Goal: Task Accomplishment & Management: Complete application form

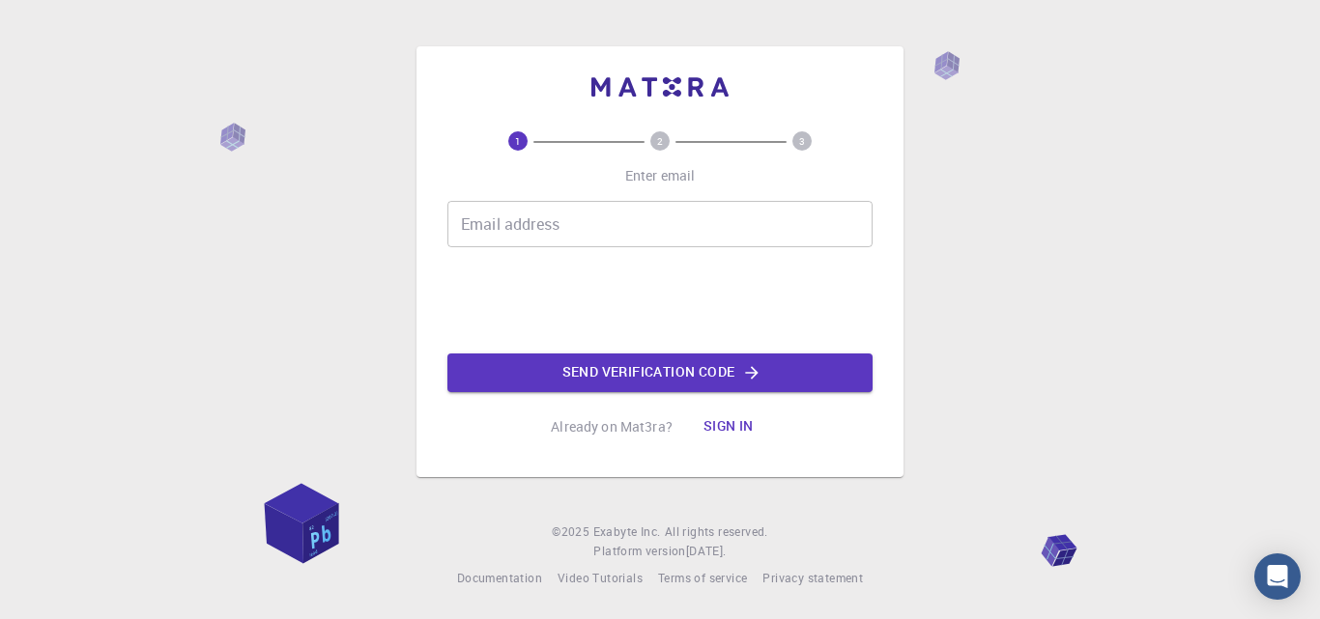
click at [603, 240] on input "Email address" at bounding box center [659, 224] width 425 height 46
click at [590, 374] on button "Send verification code" at bounding box center [659, 373] width 425 height 39
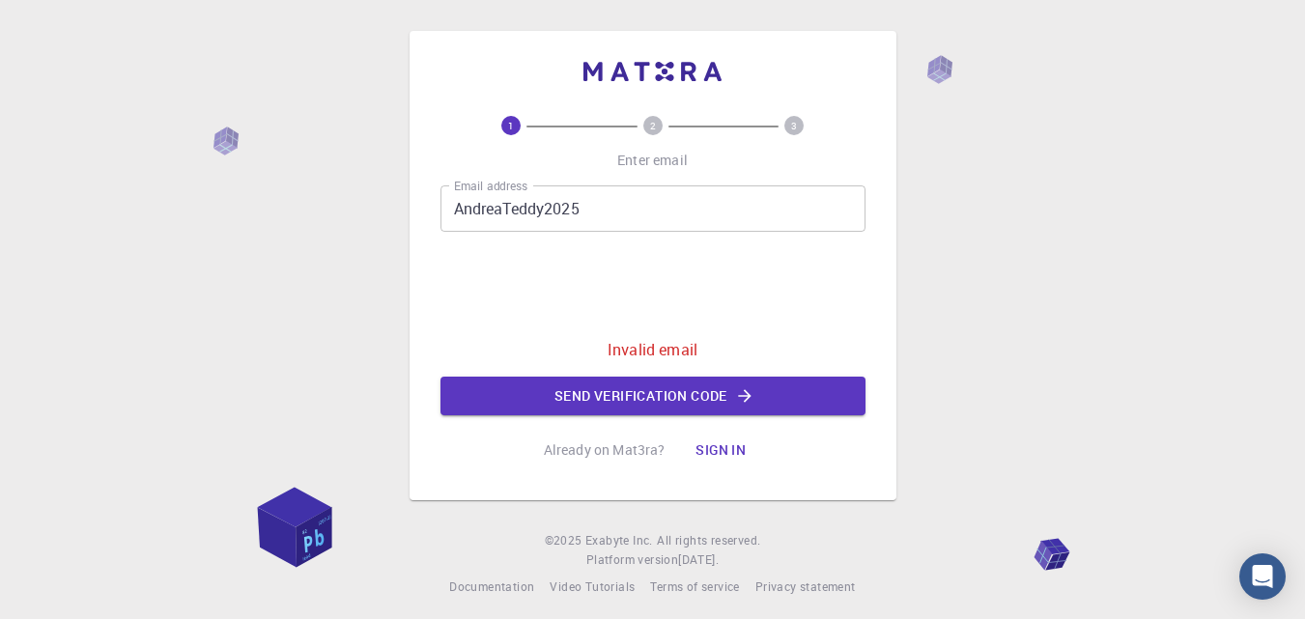
click at [639, 213] on input "AndreaTeddy2025" at bounding box center [653, 209] width 425 height 46
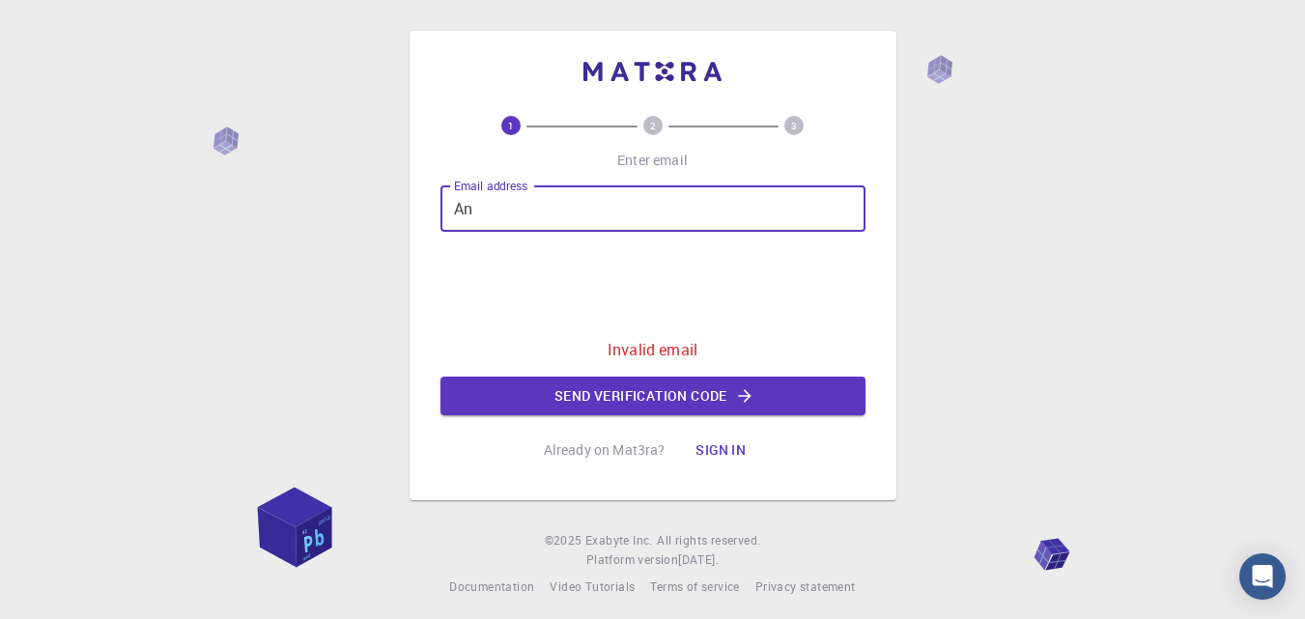
type input "A"
type input "[PERSON_NAME][EMAIL_ADDRESS][PERSON_NAME][DOMAIN_NAME]"
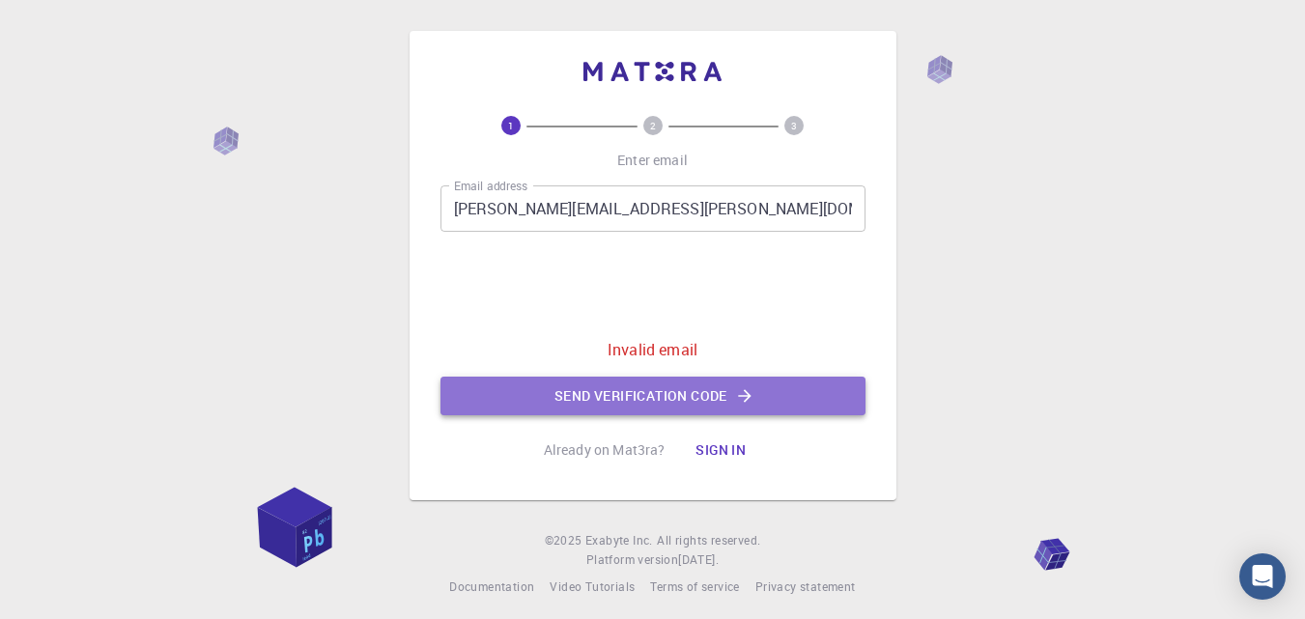
click at [637, 397] on button "Send verification code" at bounding box center [653, 396] width 425 height 39
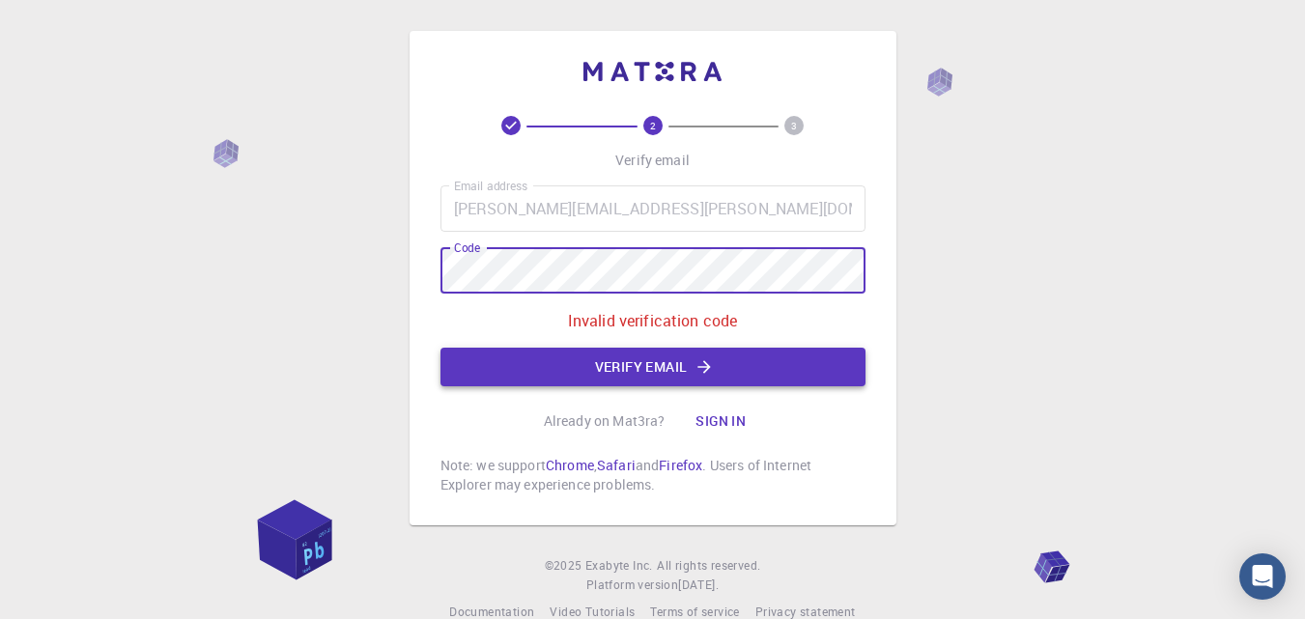
click at [491, 366] on button "Verify email" at bounding box center [653, 367] width 425 height 39
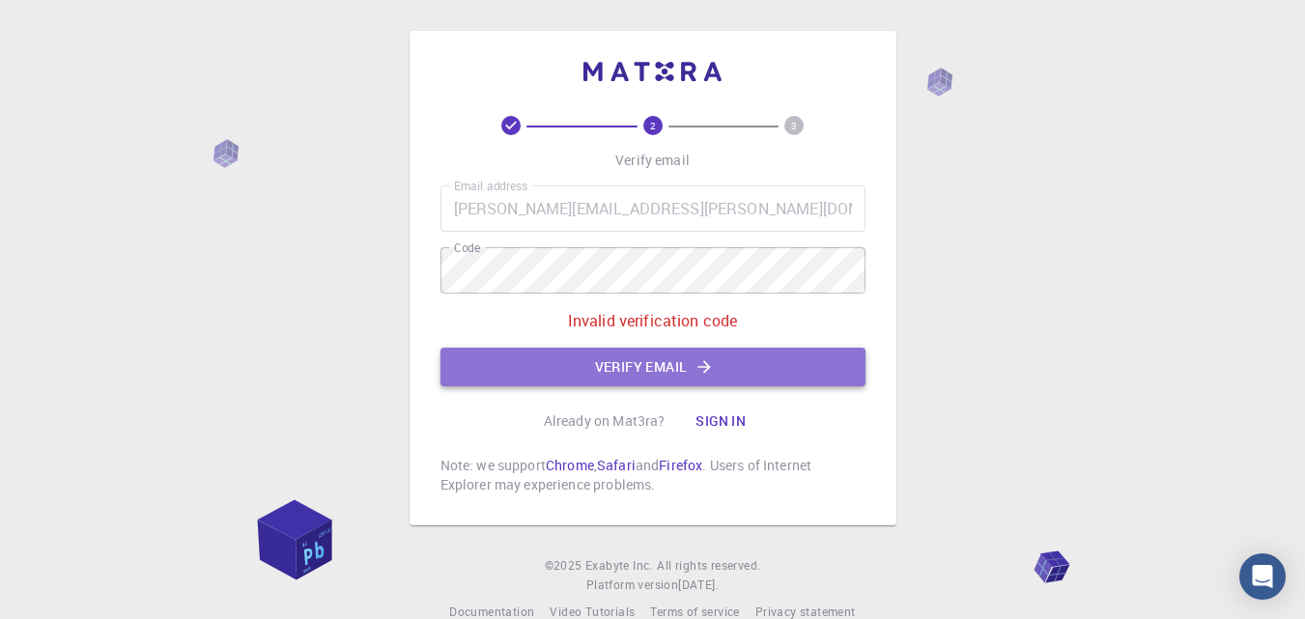
click at [490, 356] on button "Verify email" at bounding box center [653, 367] width 425 height 39
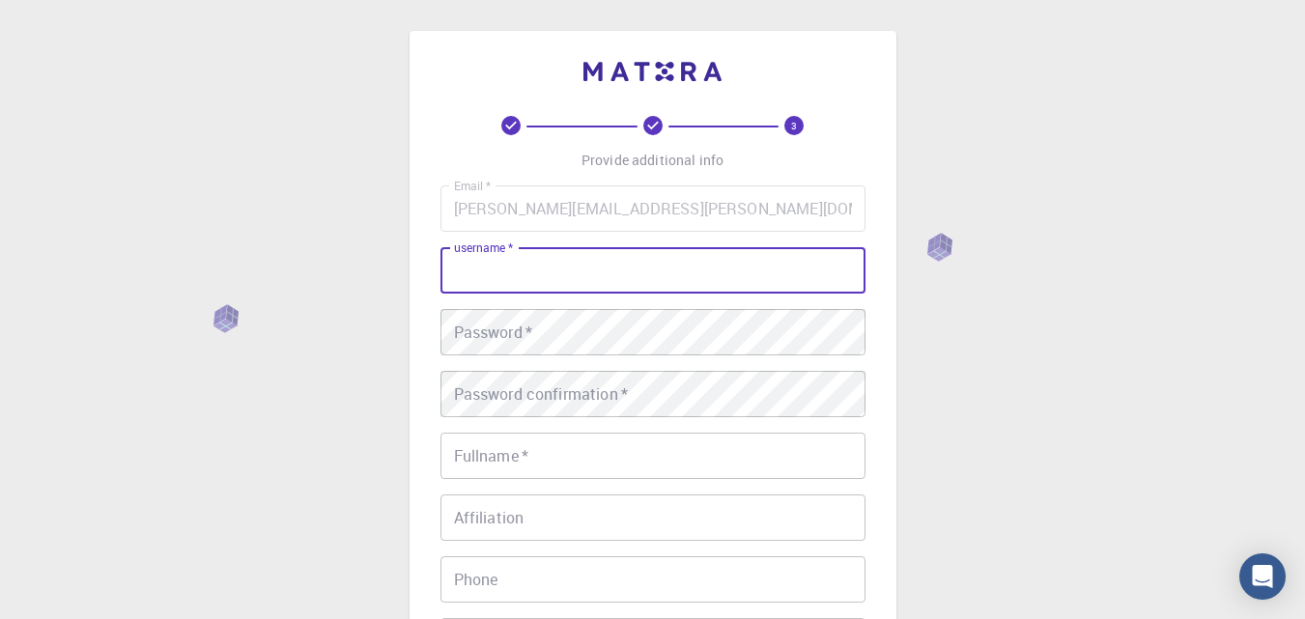
click at [504, 281] on input "username   *" at bounding box center [653, 270] width 425 height 46
type input "andreateddy2025"
click at [510, 339] on div "Password   * Password   *" at bounding box center [653, 332] width 425 height 46
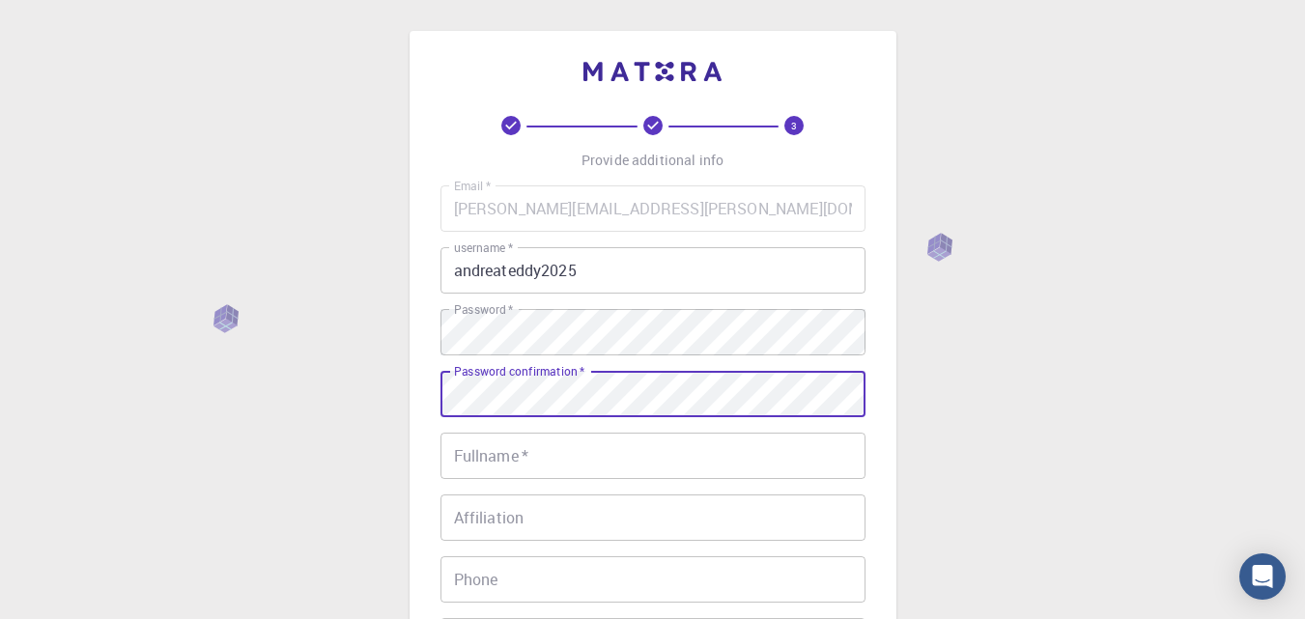
click at [508, 458] on input "Fullname   *" at bounding box center [653, 456] width 425 height 46
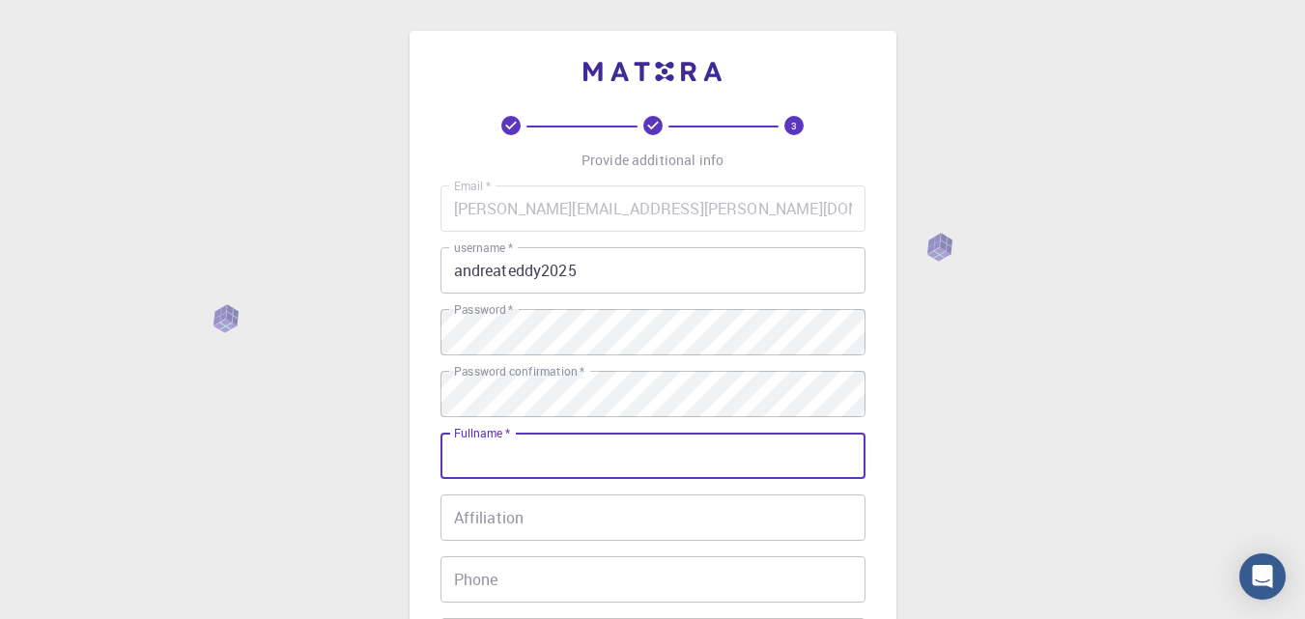
type input "[PERSON_NAME]"
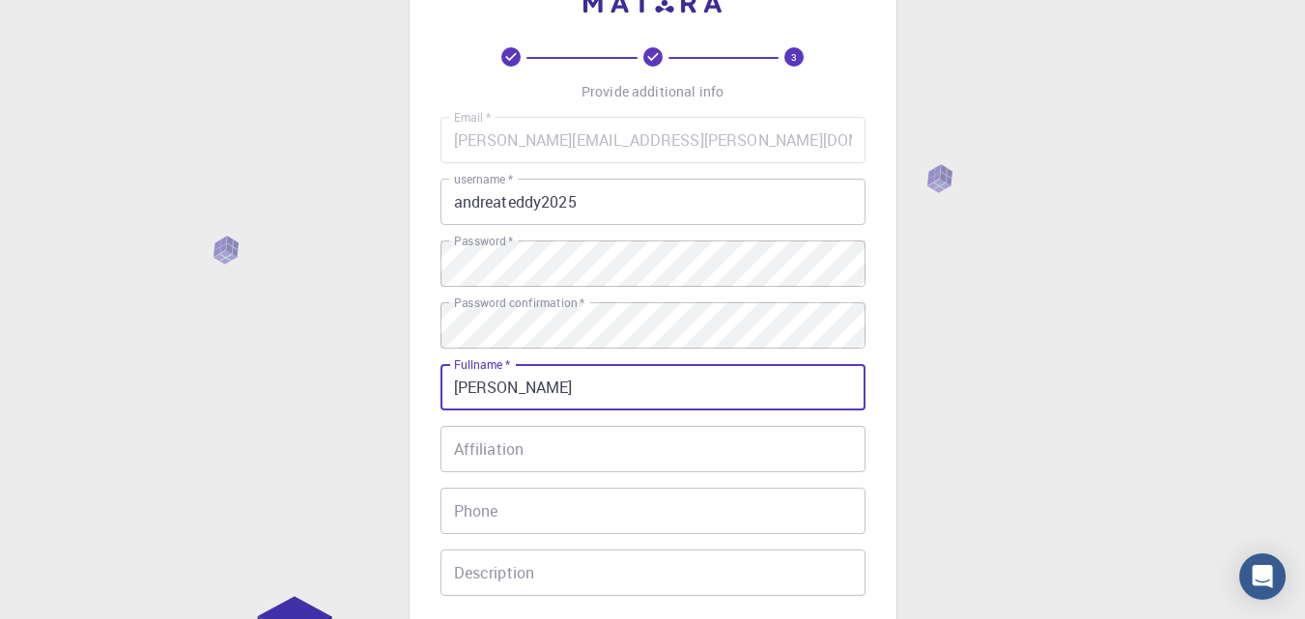
scroll to position [71, 0]
click at [563, 514] on input "Phone" at bounding box center [653, 509] width 425 height 46
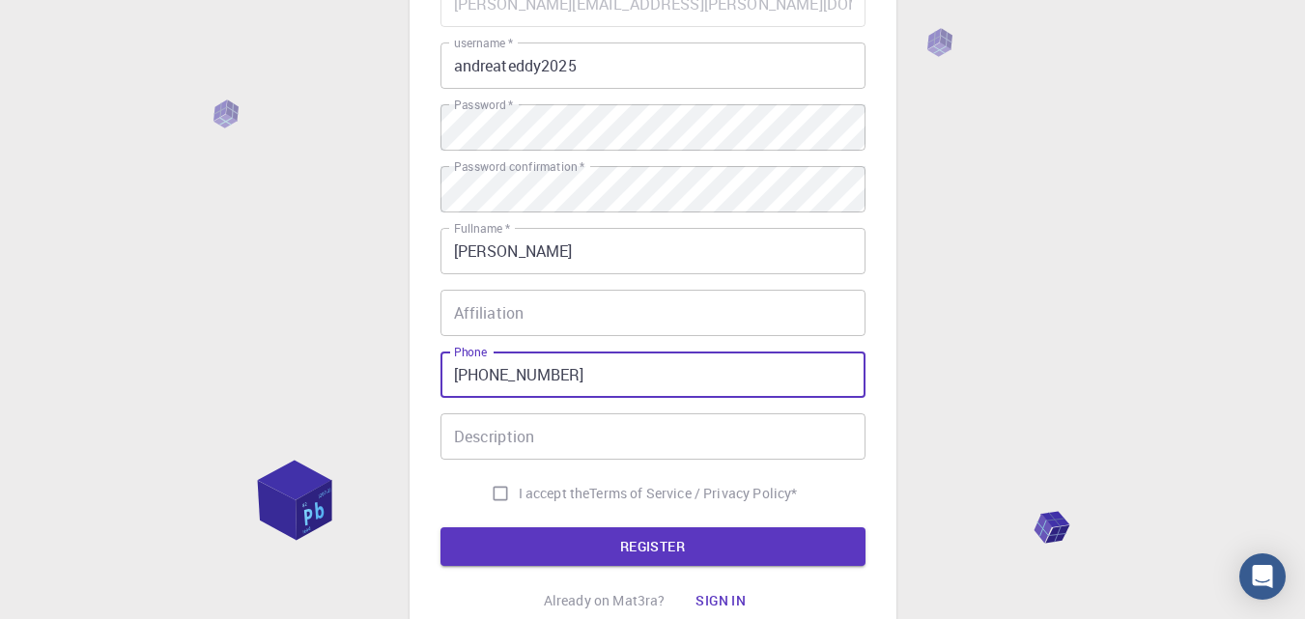
scroll to position [224, 0]
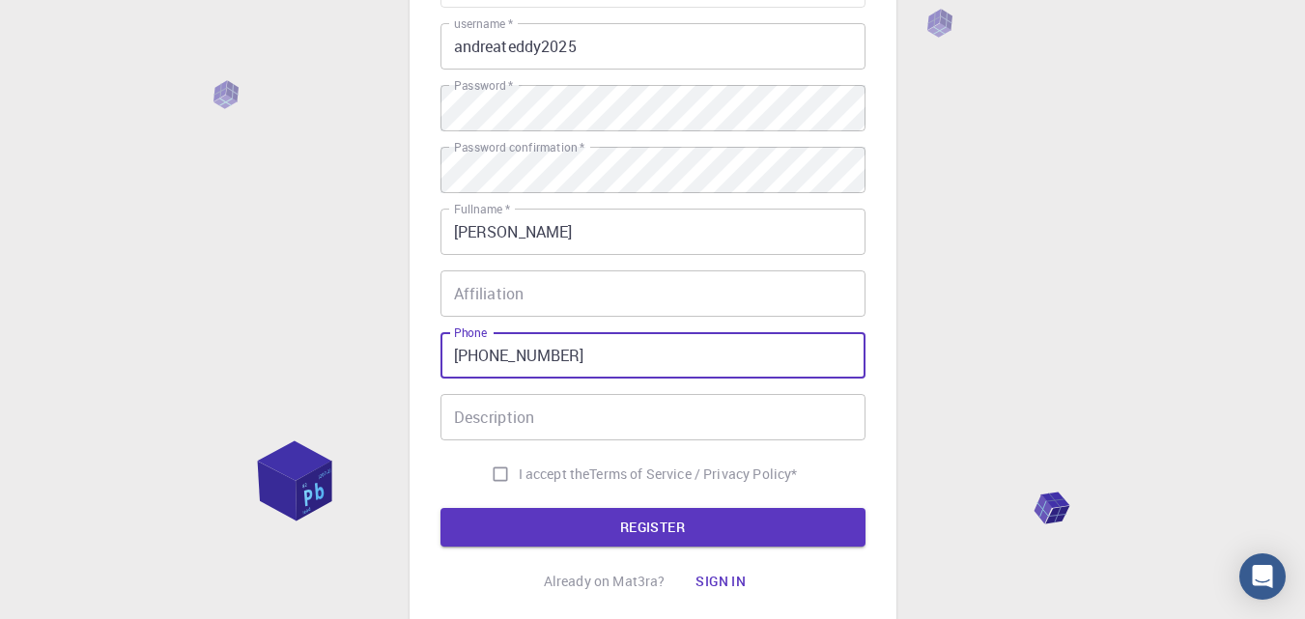
type input "[PHONE_NUMBER]"
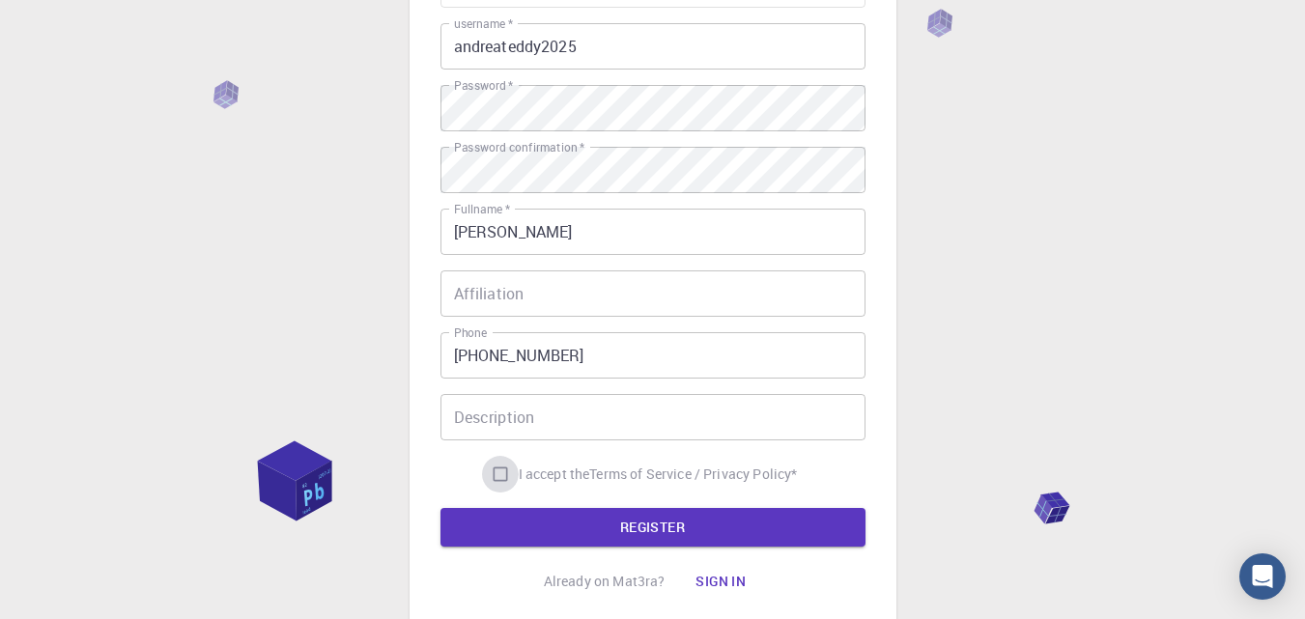
click at [494, 481] on input "I accept the Terms of Service / Privacy Policy *" at bounding box center [500, 474] width 37 height 37
checkbox input "true"
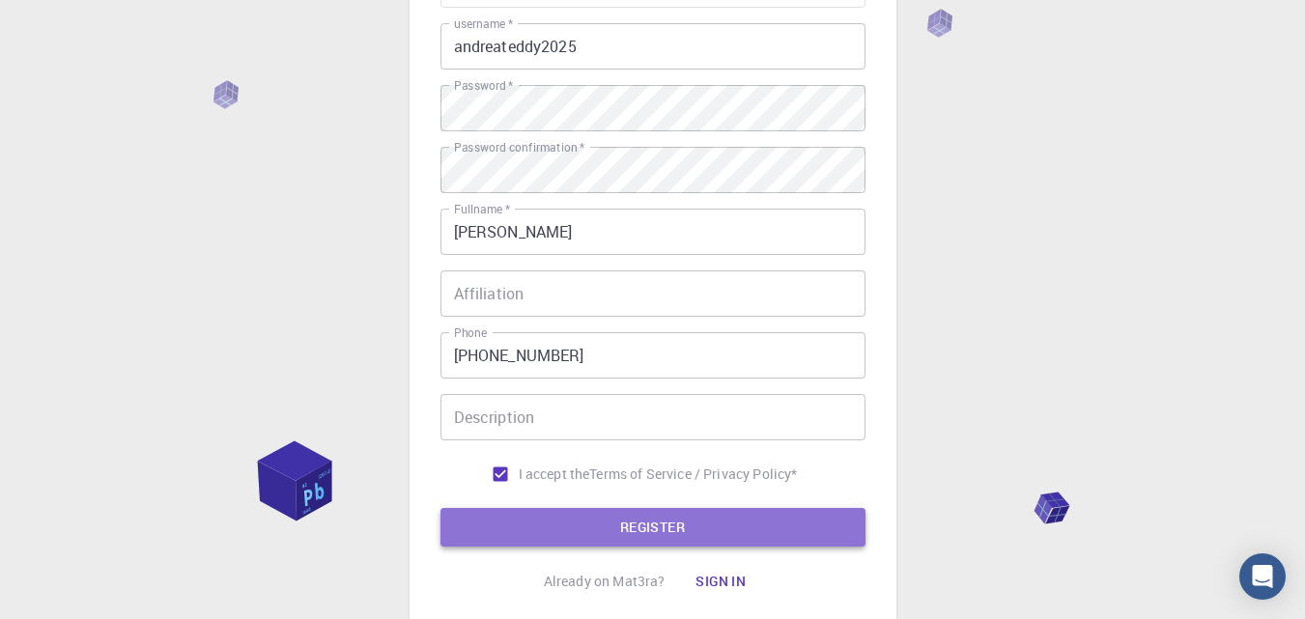
click at [548, 519] on button "REGISTER" at bounding box center [653, 527] width 425 height 39
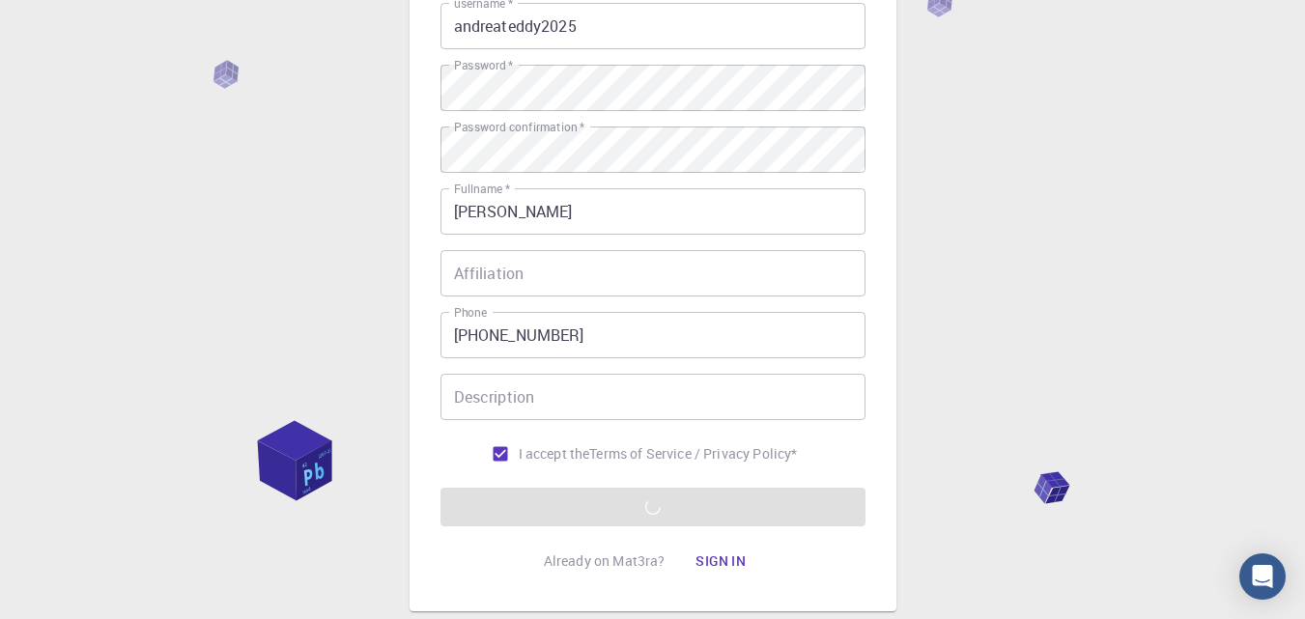
scroll to position [244, 0]
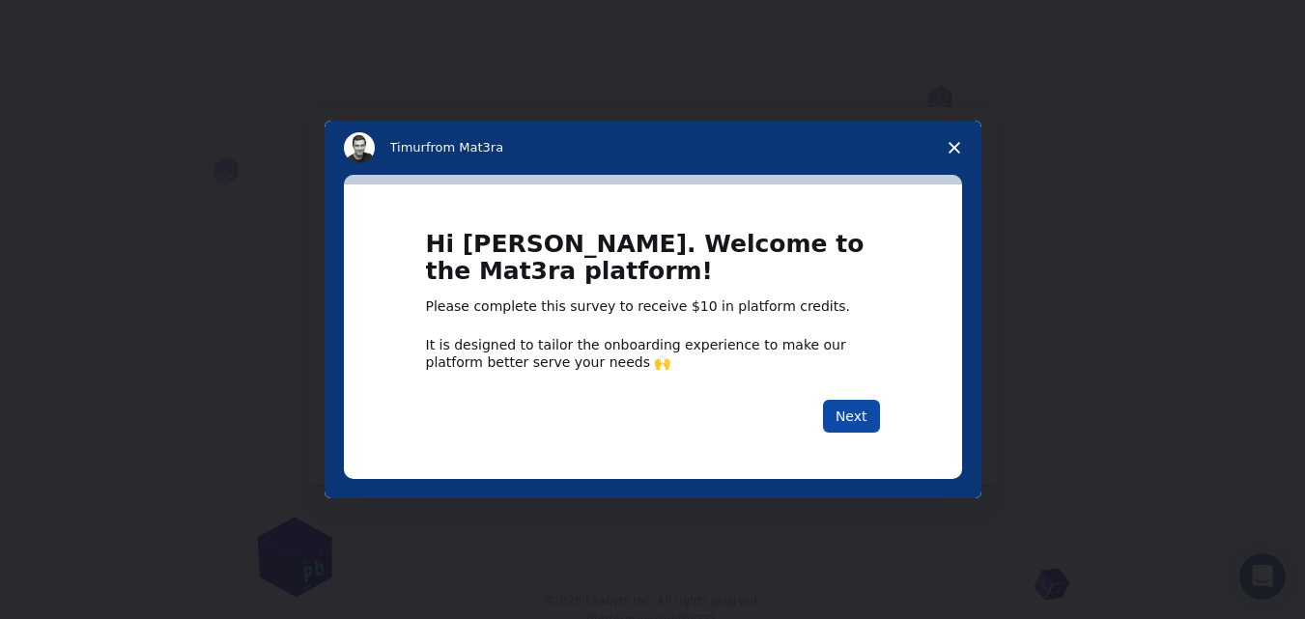
click at [852, 420] on button "Next" at bounding box center [851, 416] width 57 height 33
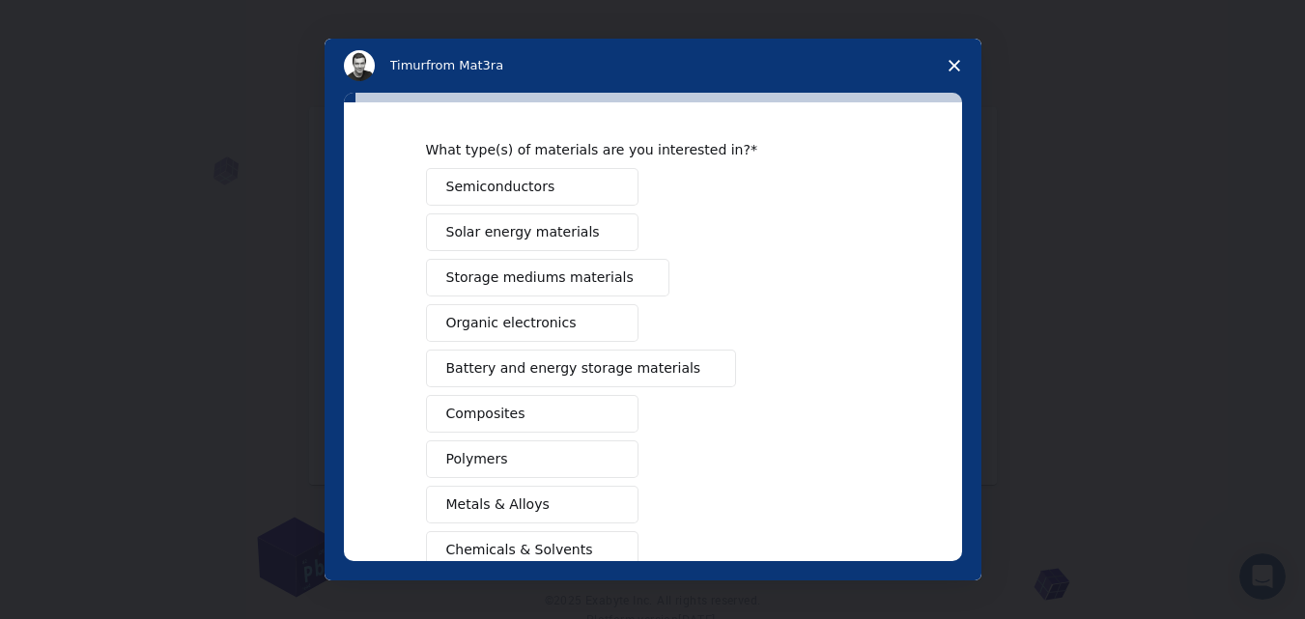
scroll to position [80, 0]
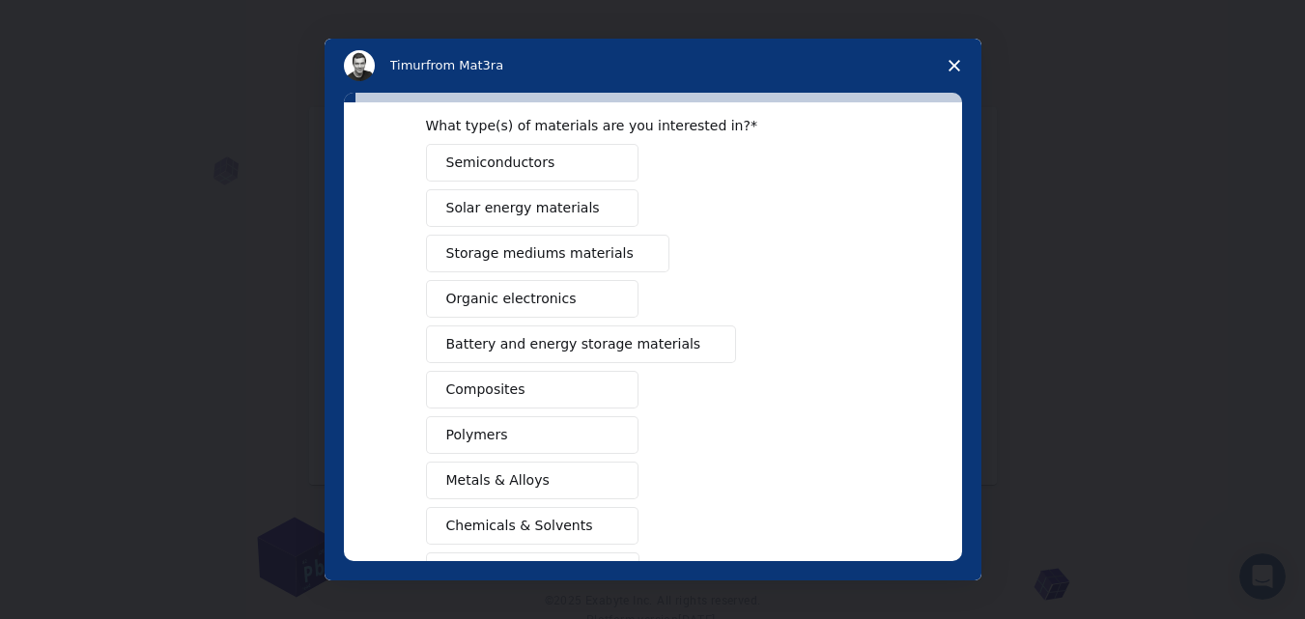
click at [507, 389] on span "Composites" at bounding box center [485, 390] width 79 height 20
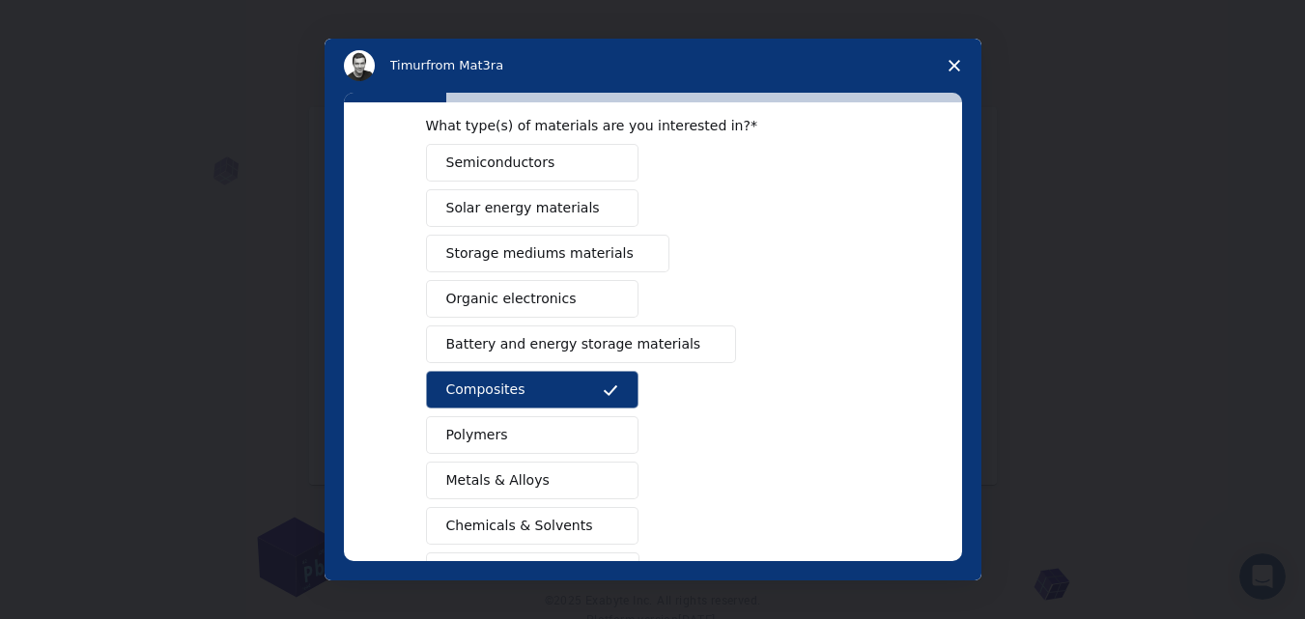
click at [511, 424] on button "Polymers" at bounding box center [532, 435] width 213 height 38
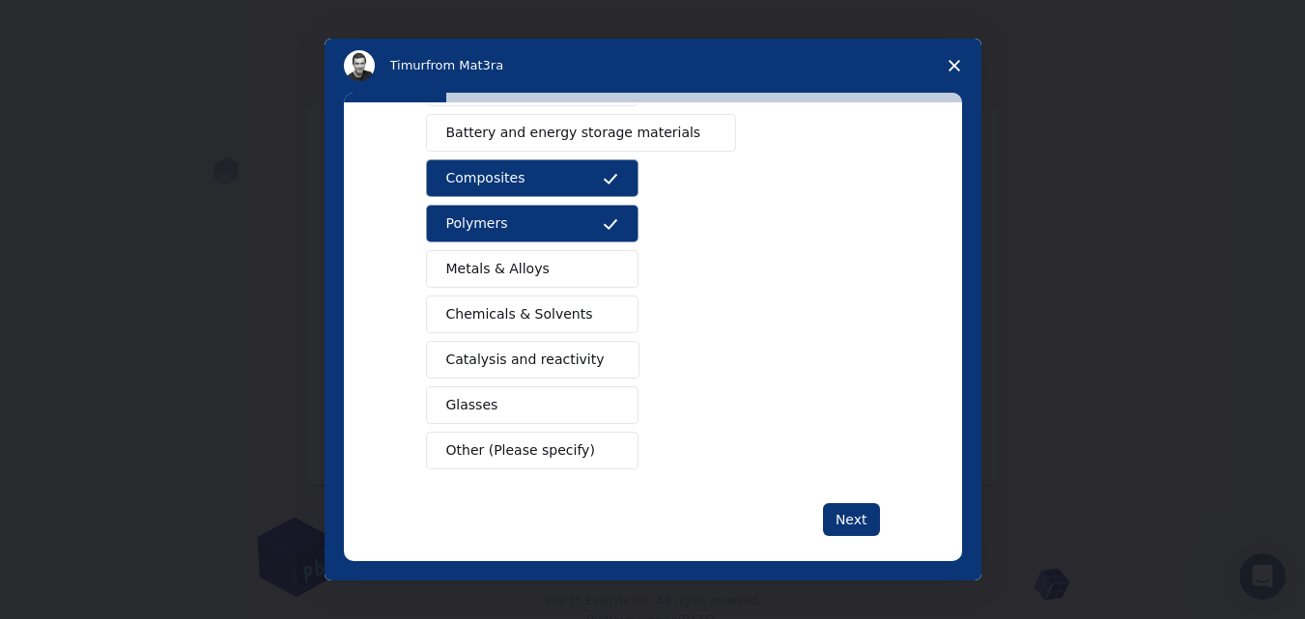
scroll to position [305, 0]
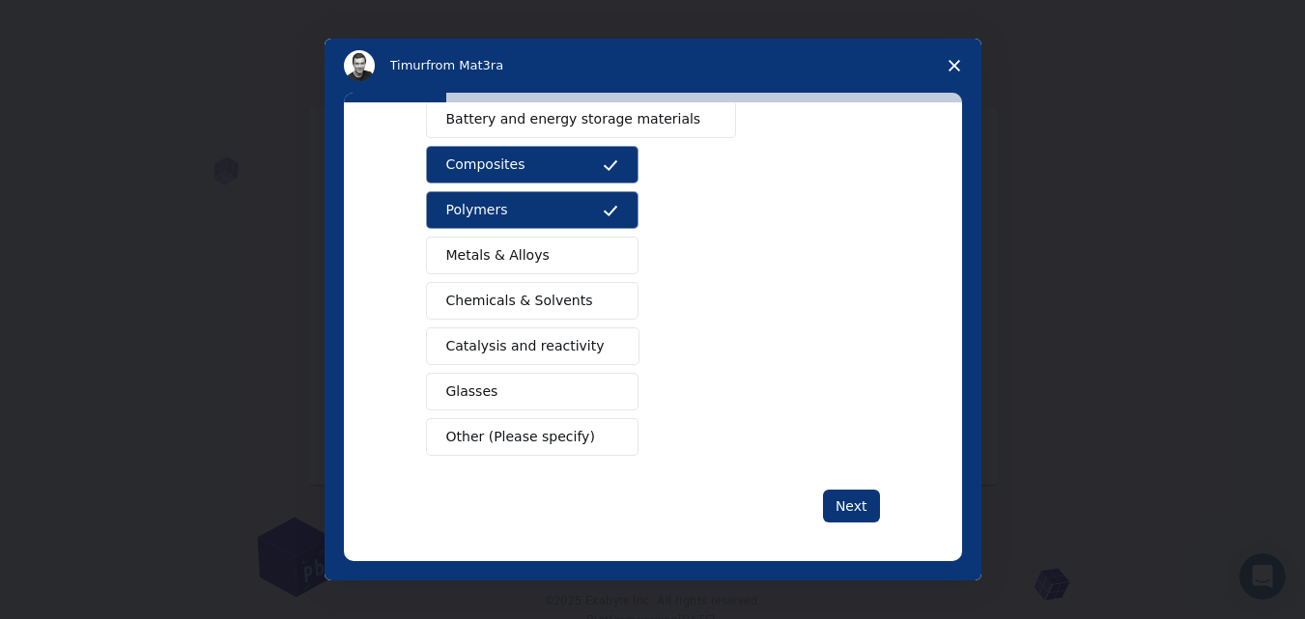
click at [542, 344] on span "Catalysis and reactivity" at bounding box center [525, 346] width 158 height 20
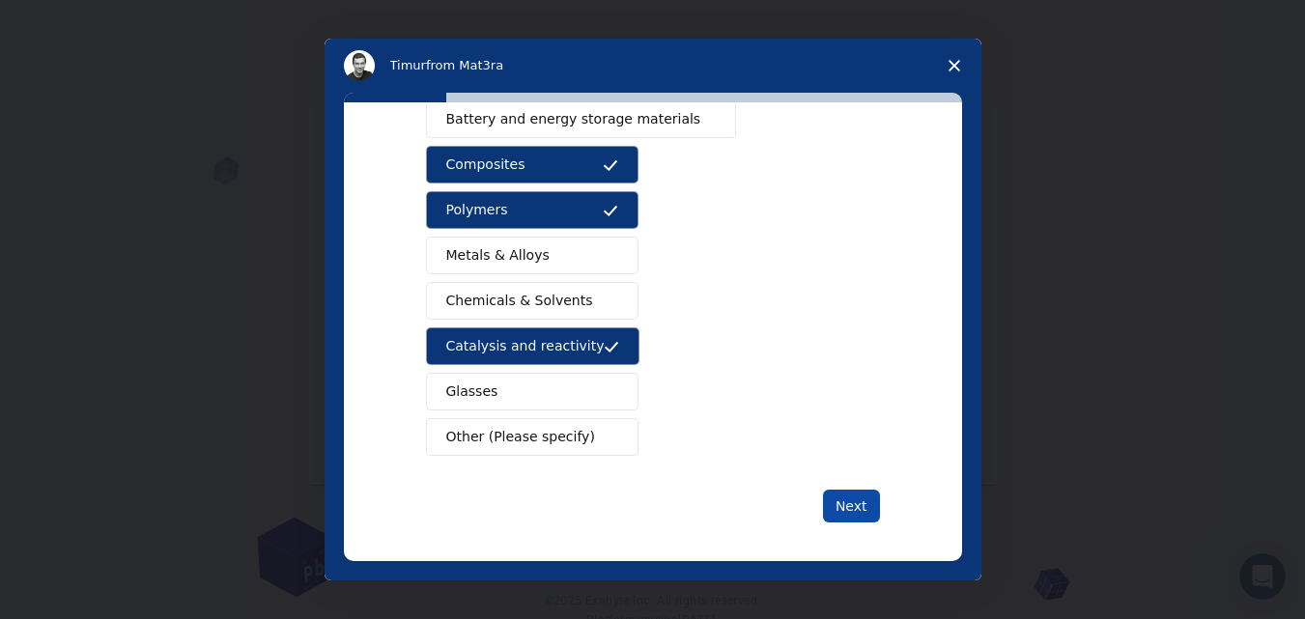
click at [839, 505] on button "Next" at bounding box center [851, 506] width 57 height 33
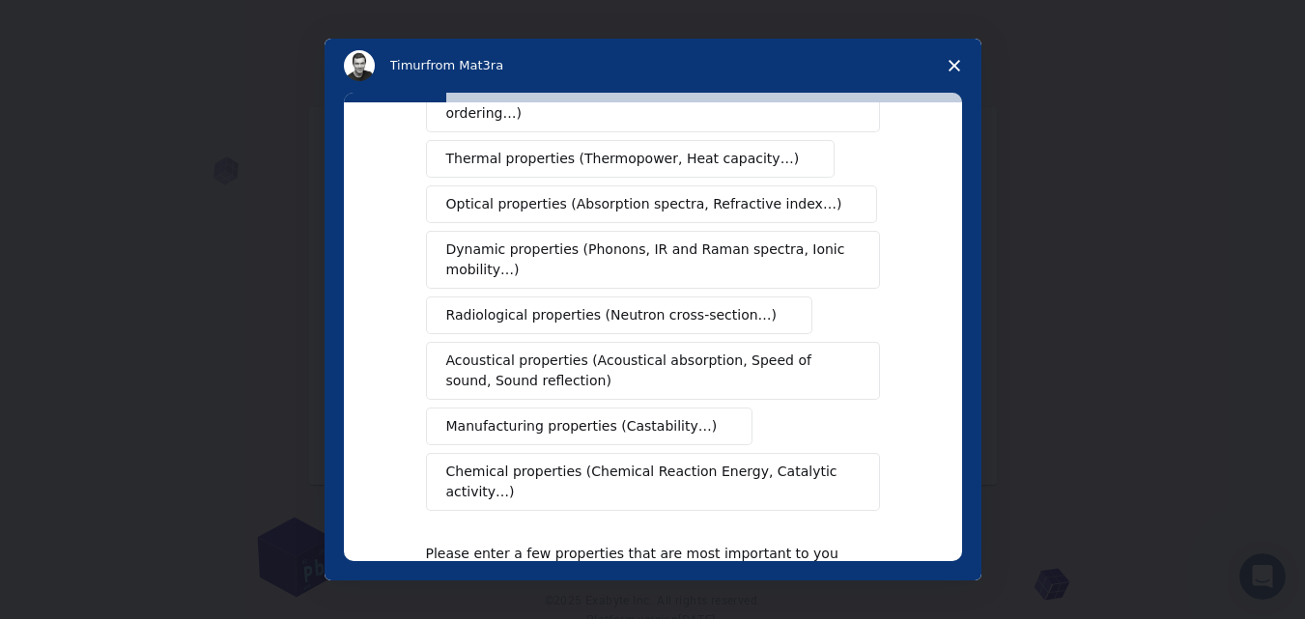
scroll to position [414, 0]
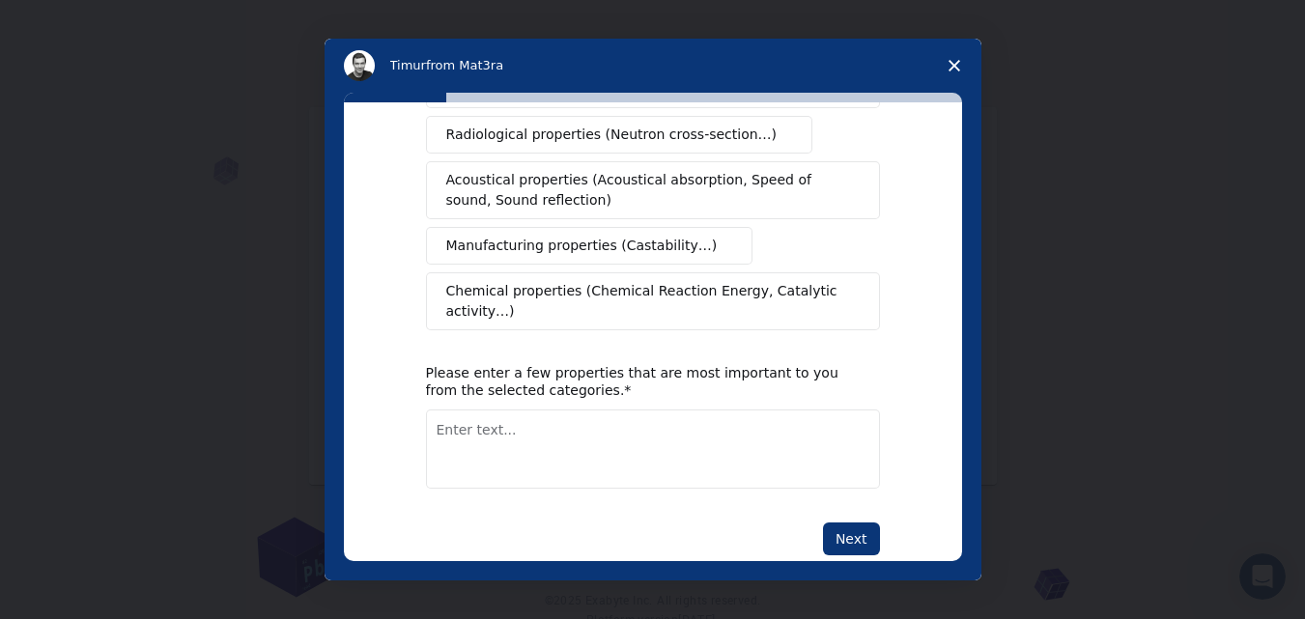
click at [470, 410] on textarea "Enter text..." at bounding box center [653, 449] width 454 height 79
click at [845, 523] on button "Next" at bounding box center [851, 539] width 57 height 33
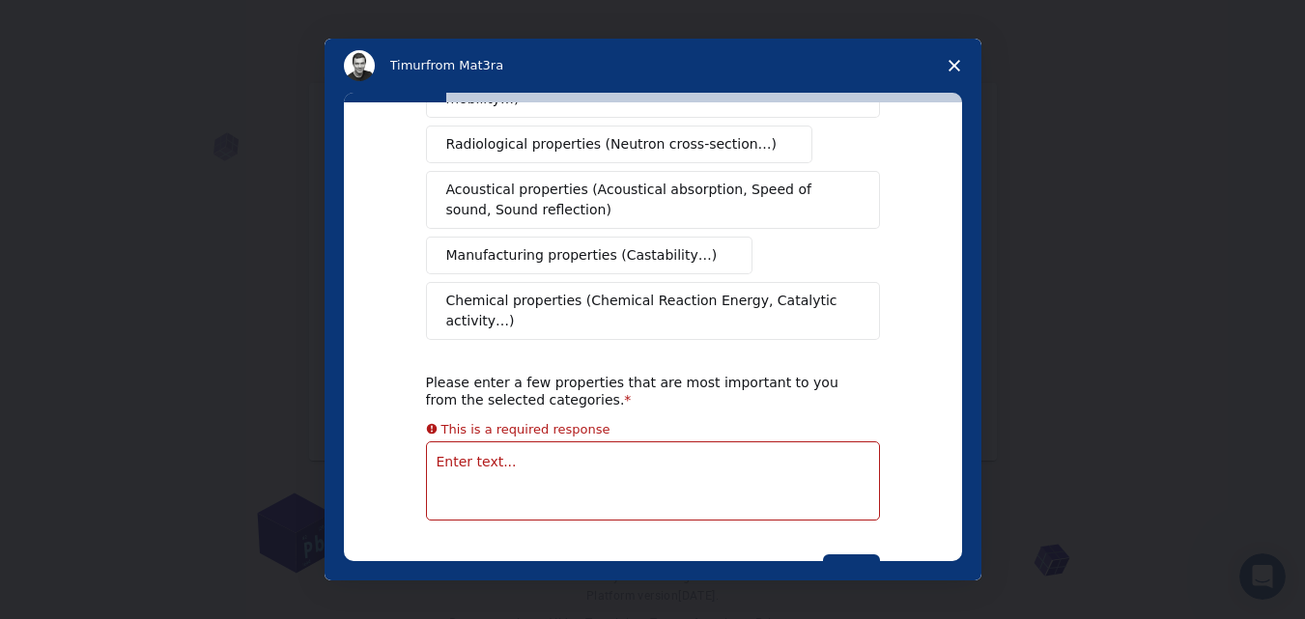
scroll to position [0, 0]
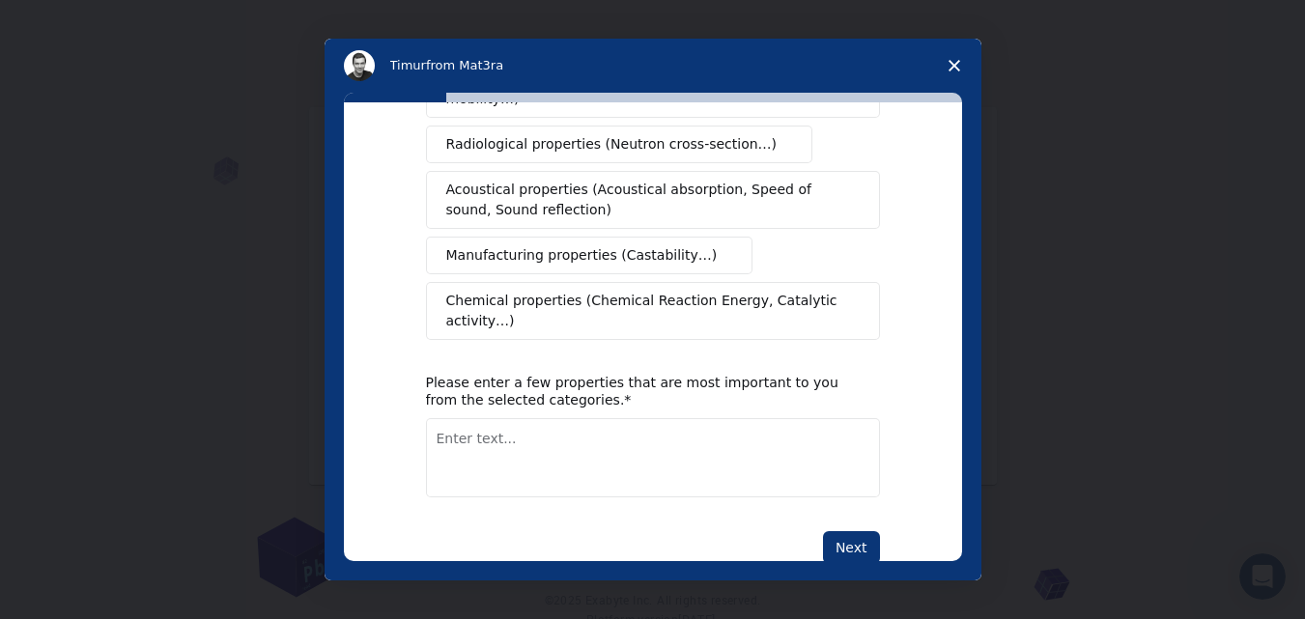
click at [521, 432] on textarea "Enter text..." at bounding box center [653, 457] width 454 height 79
type textarea "new materials"
click at [833, 531] on button "Next" at bounding box center [851, 547] width 57 height 33
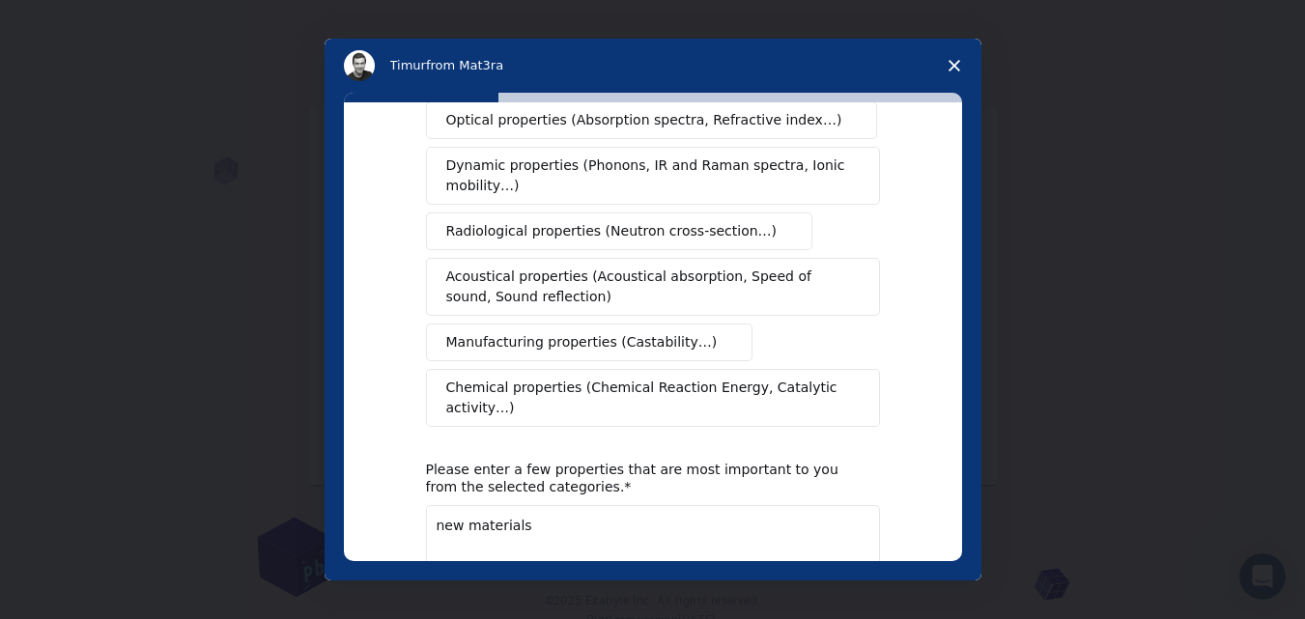
scroll to position [352, 0]
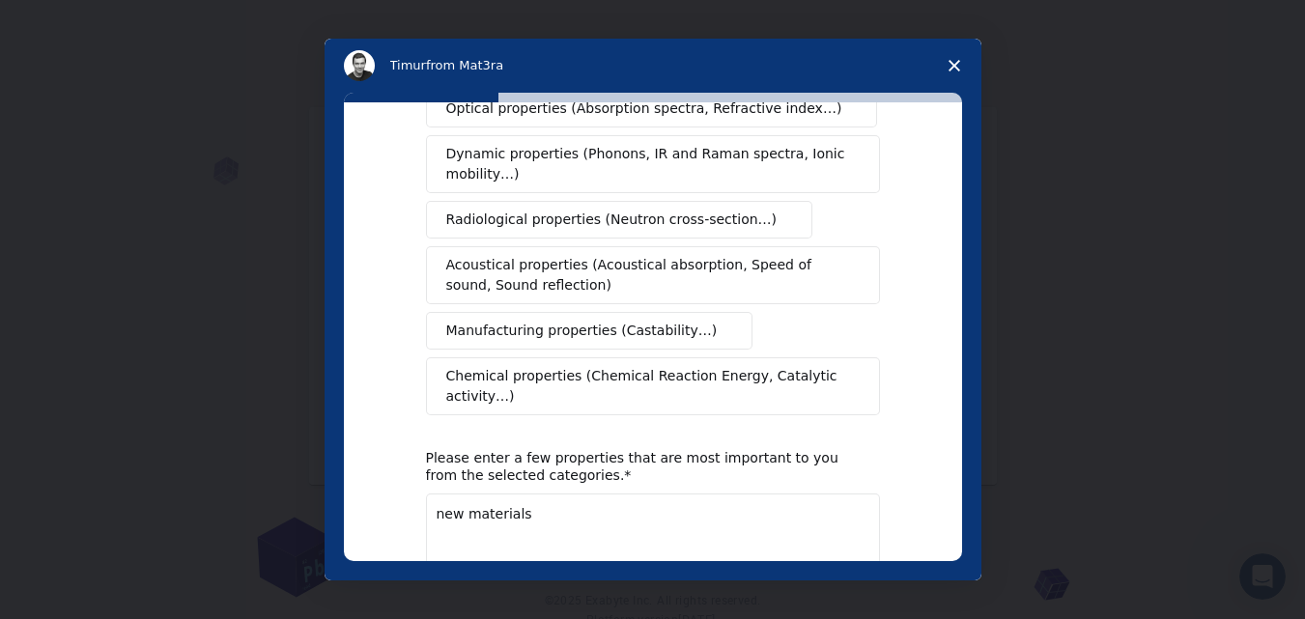
click at [537, 366] on span "Chemical properties (Chemical Reaction Energy, Catalytic activity…)" at bounding box center [646, 386] width 400 height 41
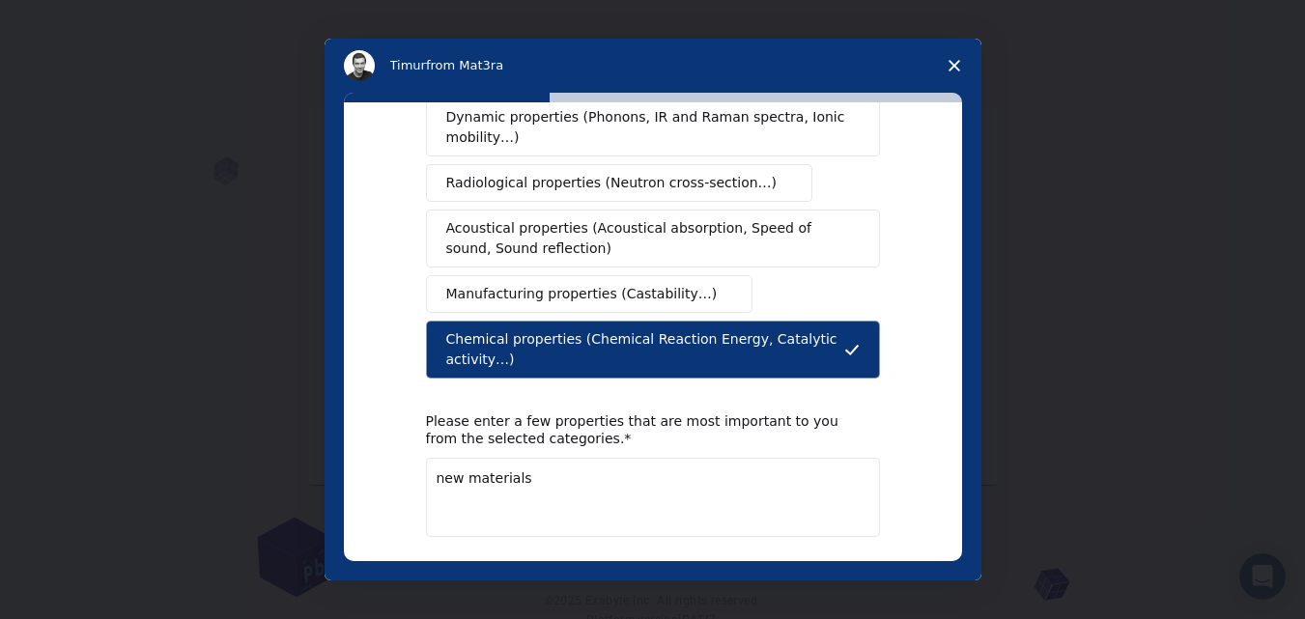
scroll to position [414, 0]
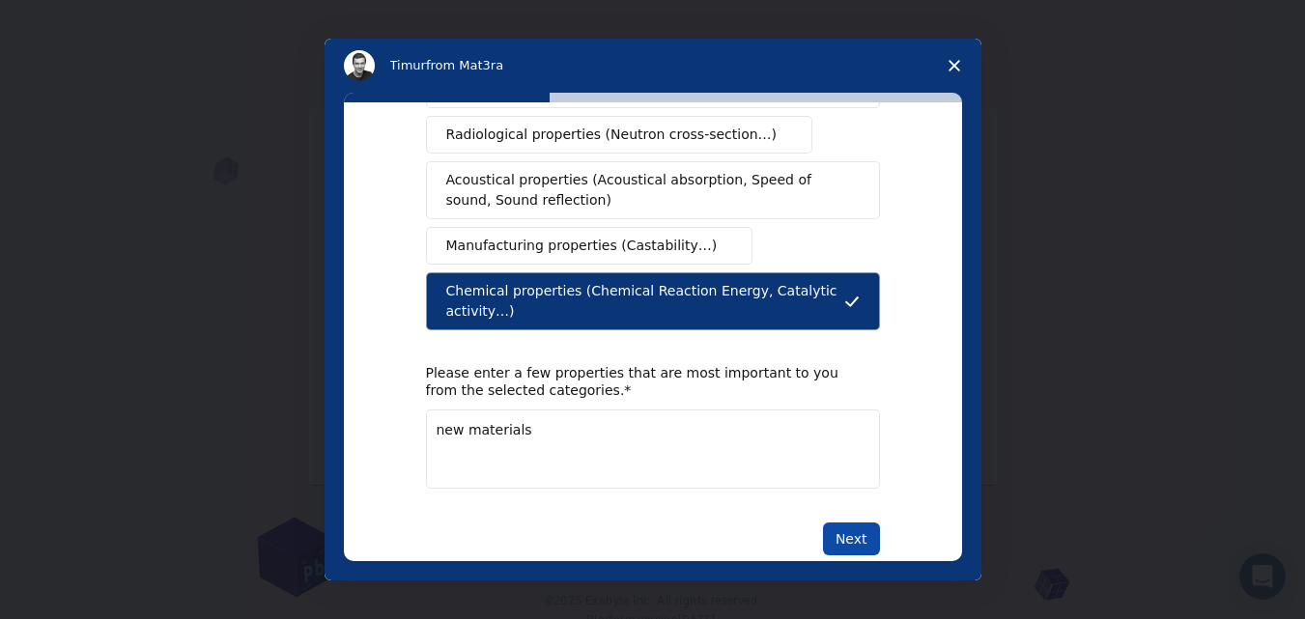
click at [851, 523] on button "Next" at bounding box center [851, 539] width 57 height 33
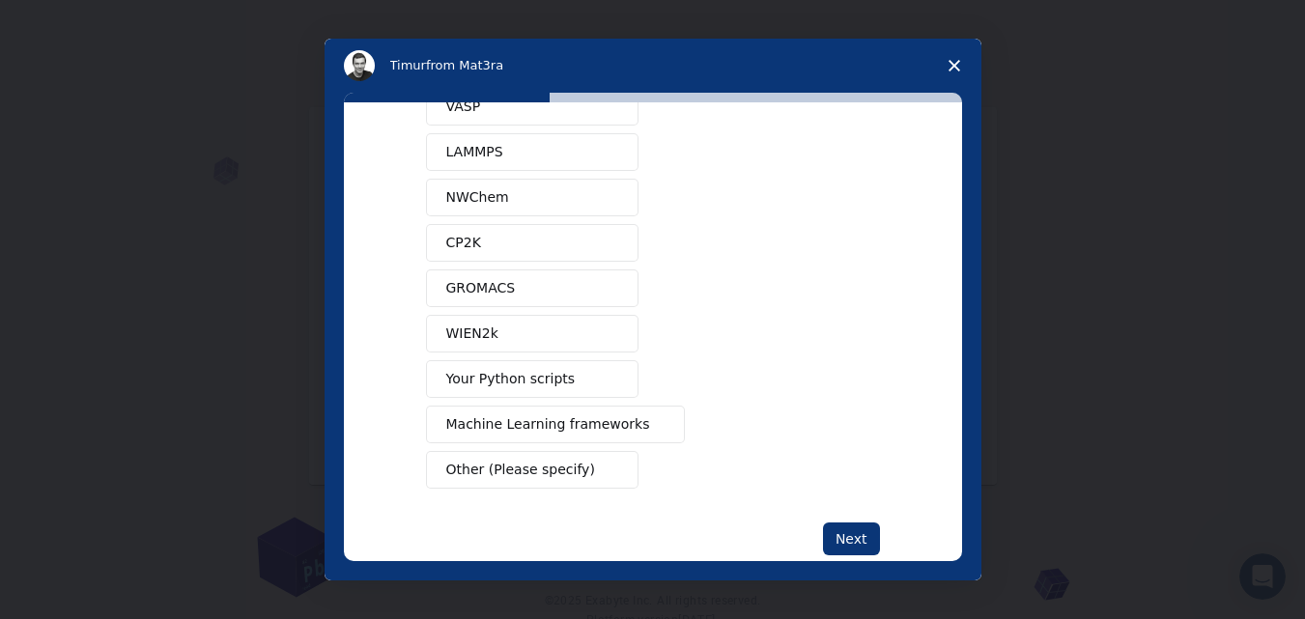
scroll to position [134, 0]
click at [852, 533] on button "Next" at bounding box center [851, 538] width 57 height 33
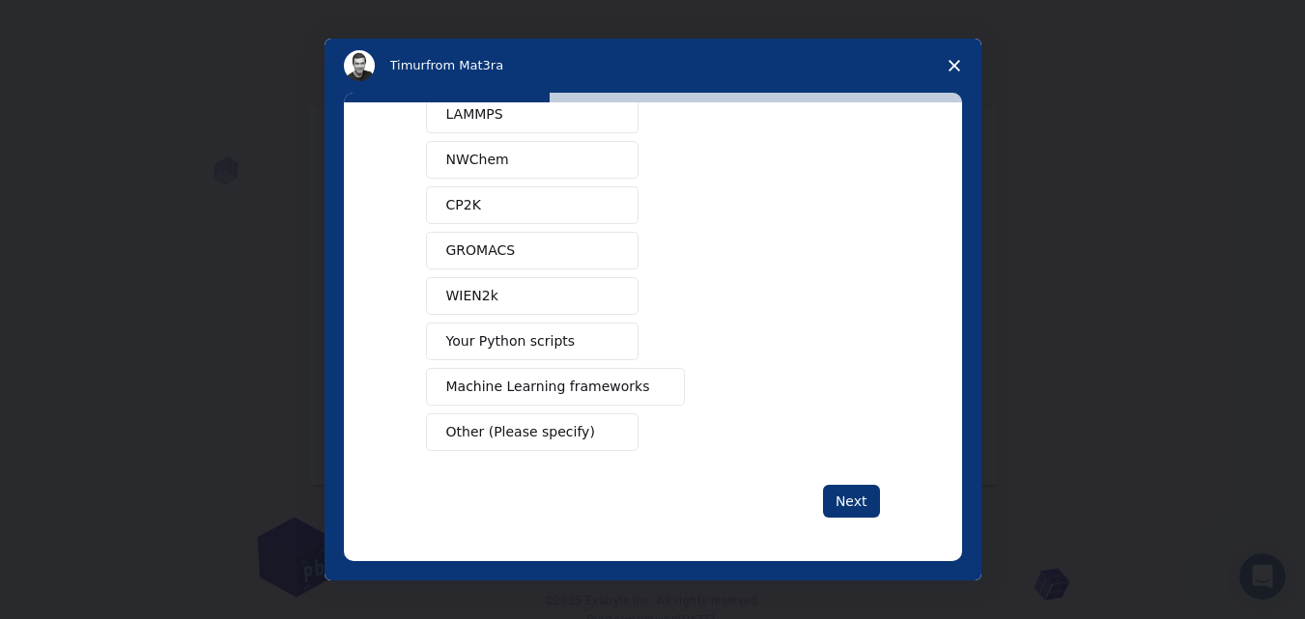
scroll to position [197, 0]
click at [511, 439] on span "Other (Please specify)" at bounding box center [520, 429] width 149 height 20
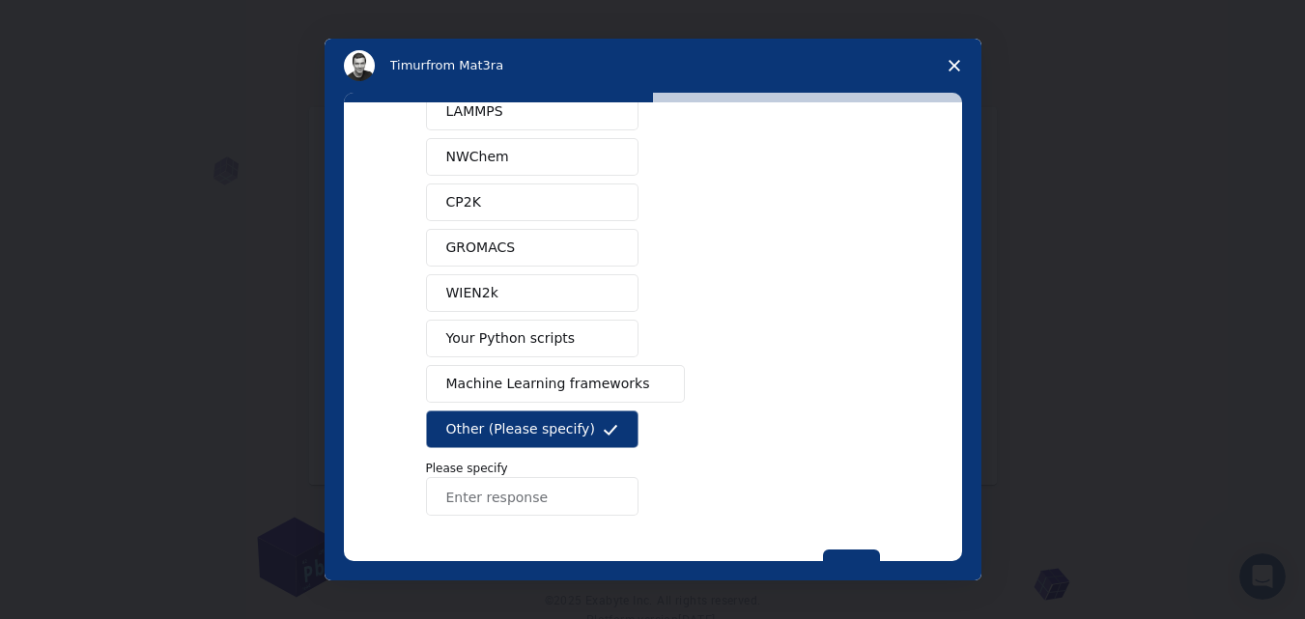
click at [535, 433] on span "Other (Please specify)" at bounding box center [520, 429] width 149 height 20
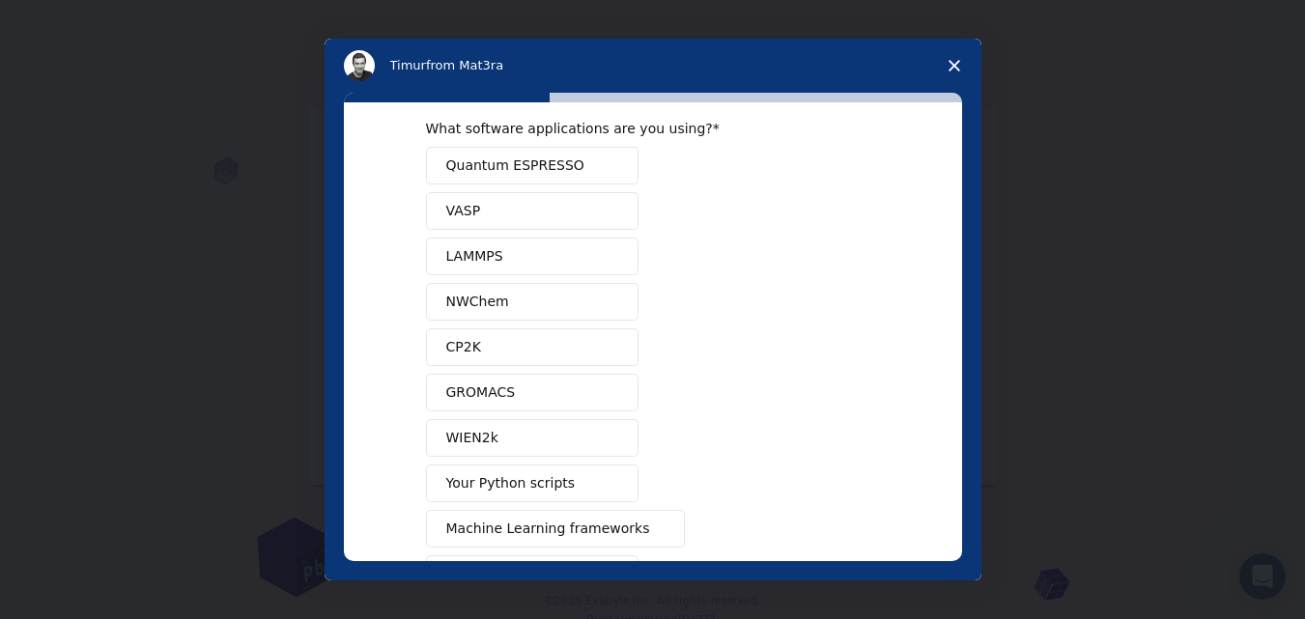
scroll to position [0, 0]
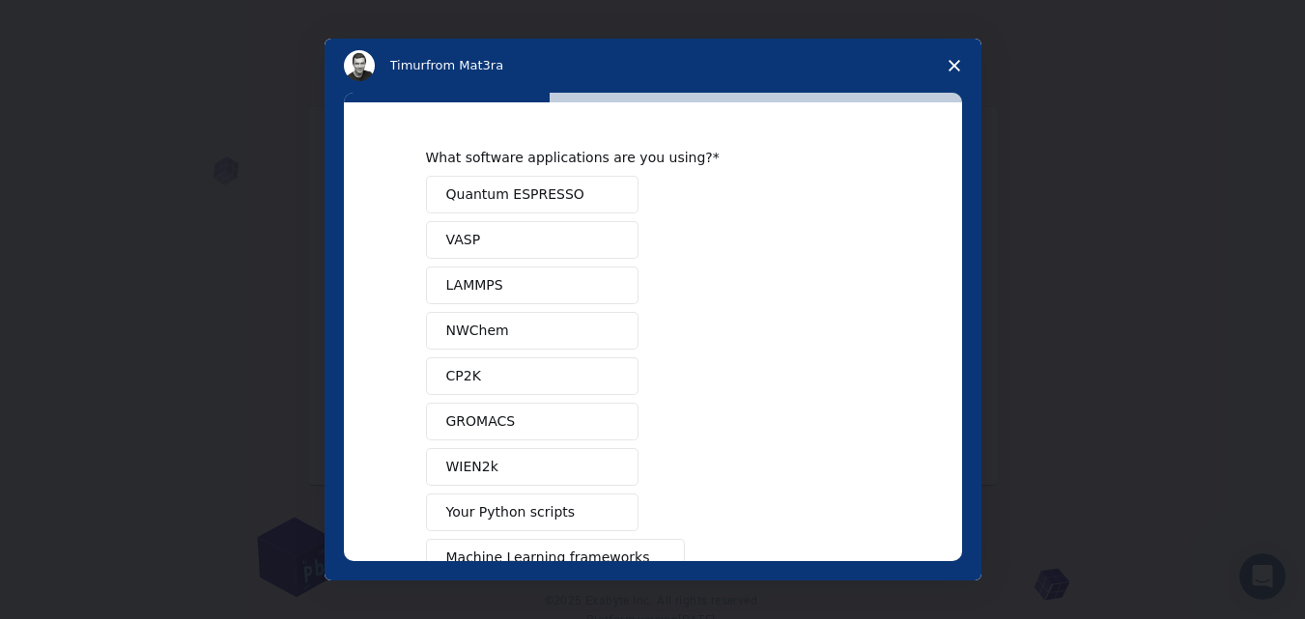
click at [536, 239] on button "VASP" at bounding box center [532, 240] width 213 height 38
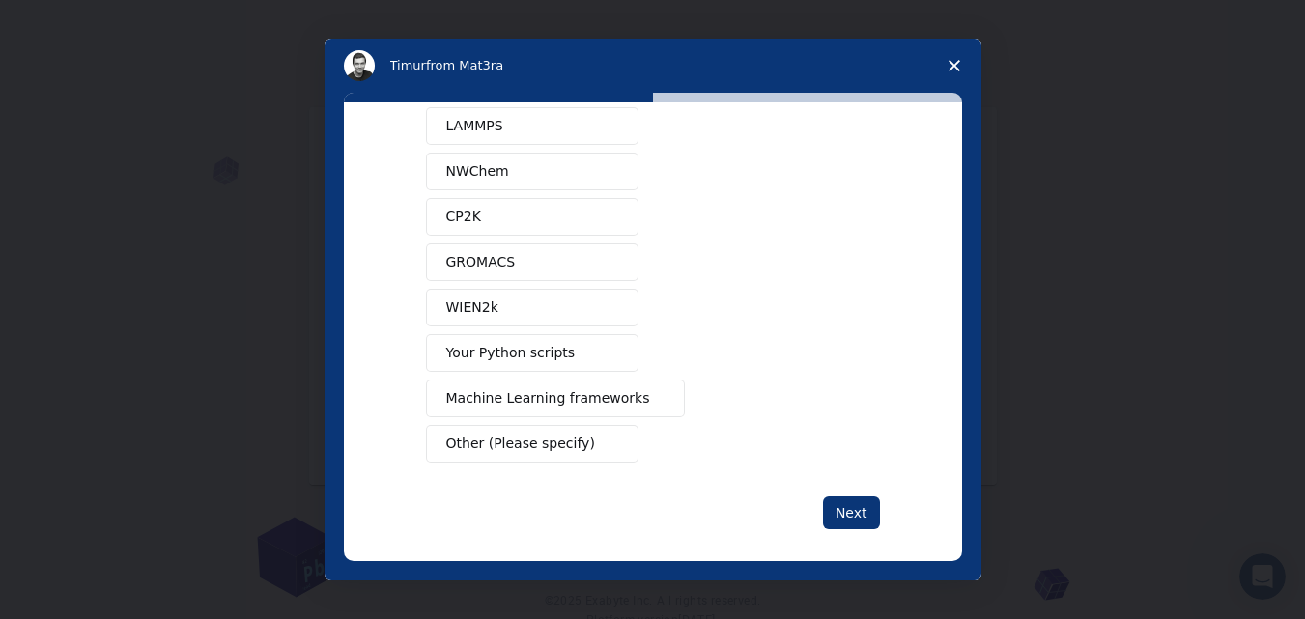
scroll to position [174, 0]
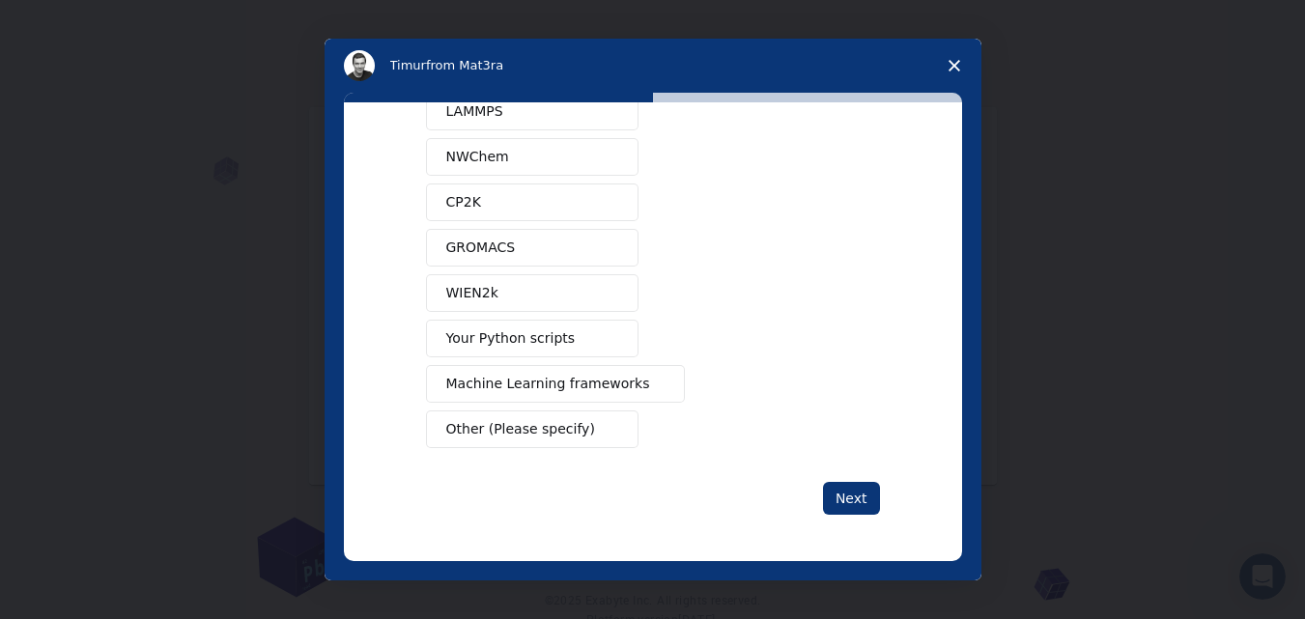
click at [562, 345] on button "Your Python scripts" at bounding box center [532, 339] width 213 height 38
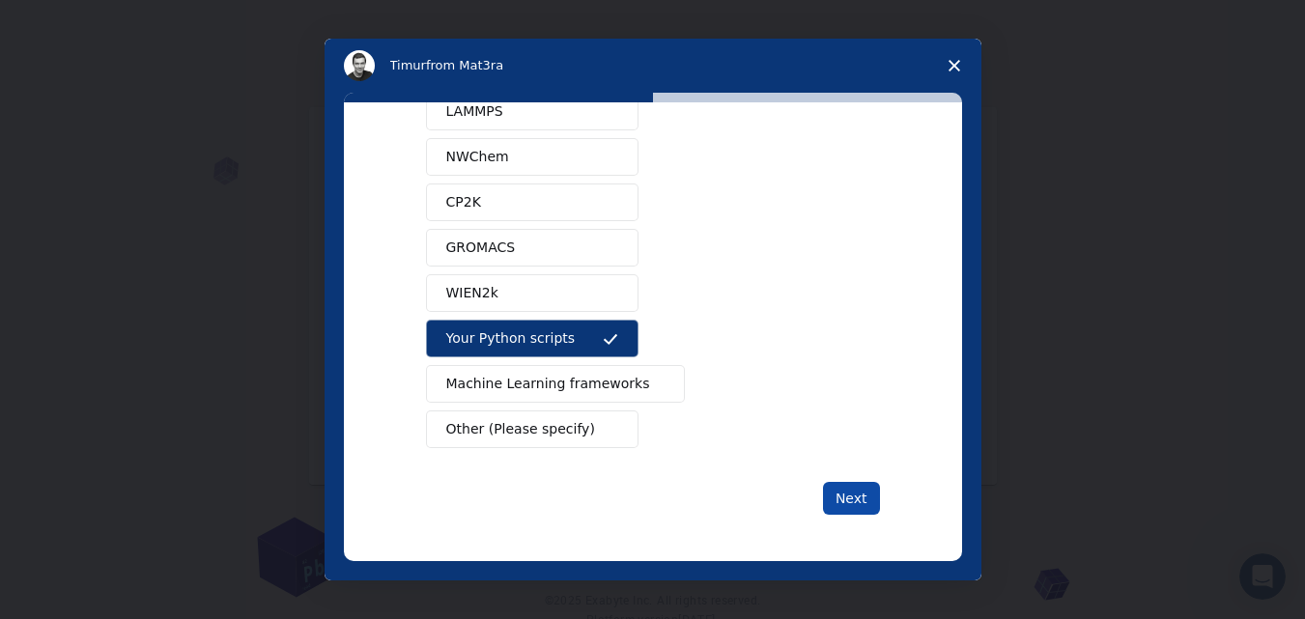
click at [849, 506] on button "Next" at bounding box center [851, 498] width 57 height 33
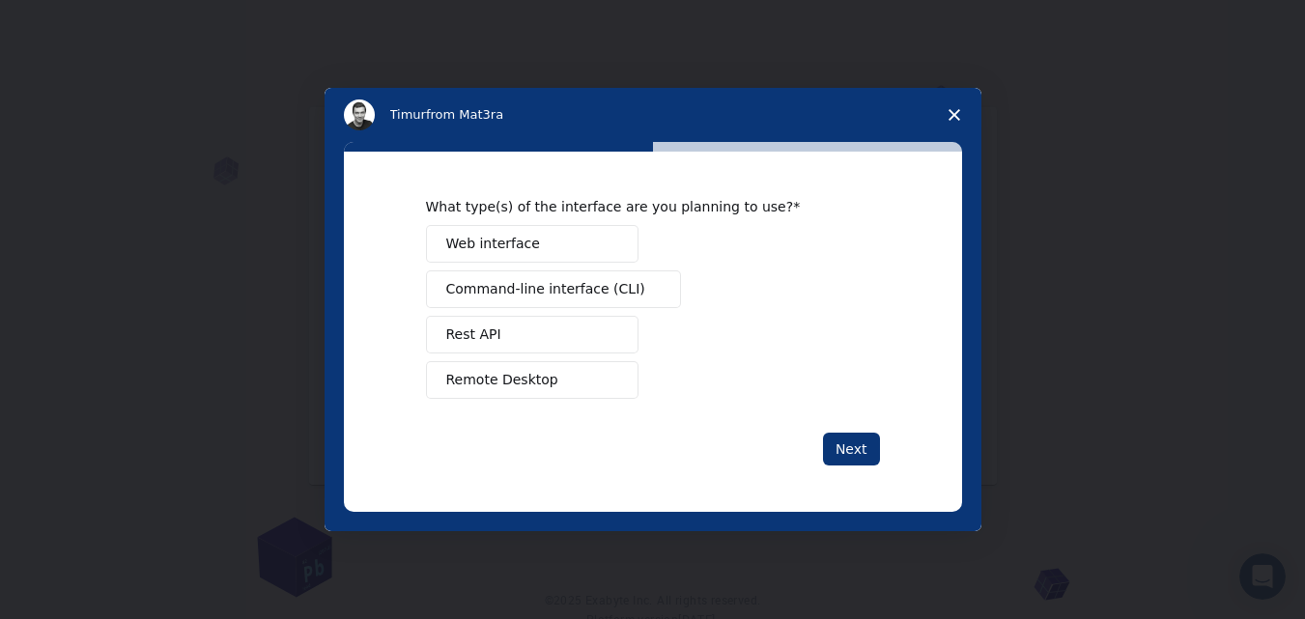
scroll to position [0, 0]
click at [556, 375] on button "Remote Desktop" at bounding box center [532, 380] width 213 height 38
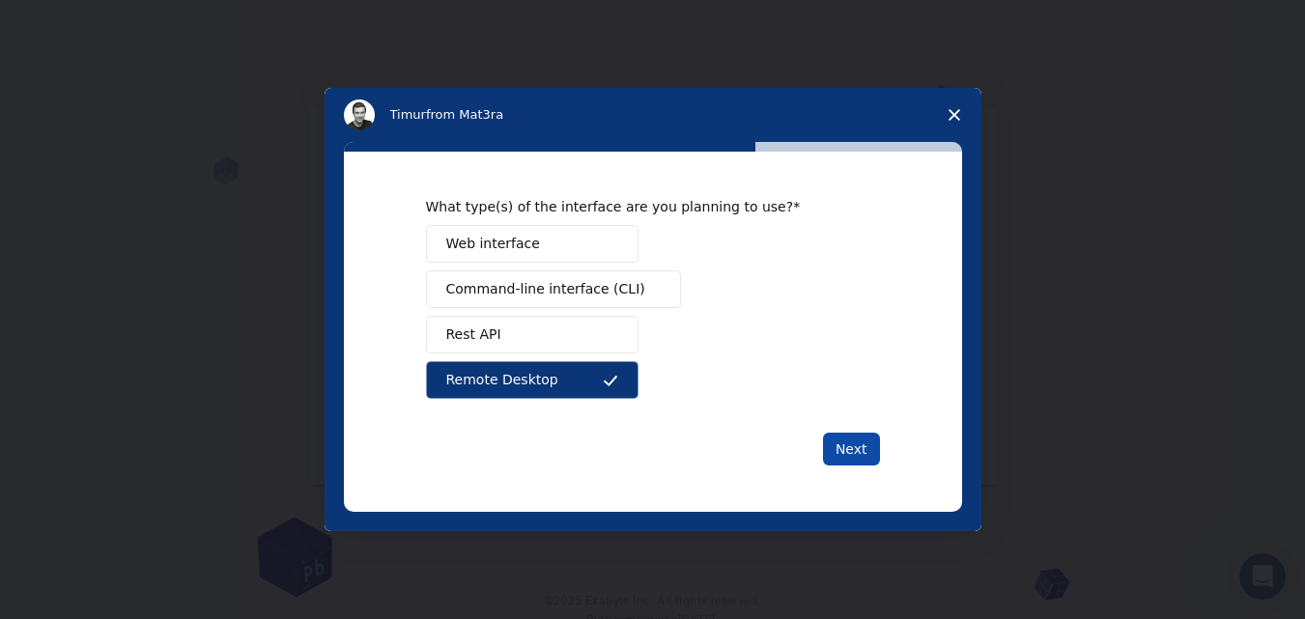
click at [852, 451] on button "Next" at bounding box center [851, 449] width 57 height 33
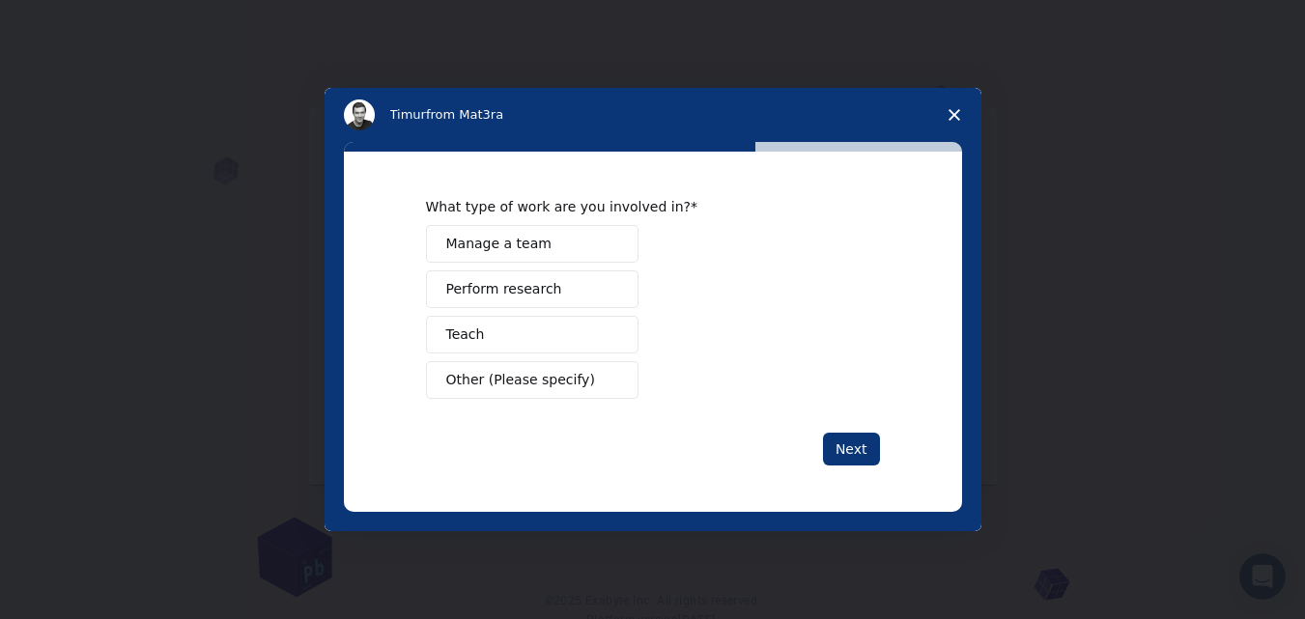
click at [852, 451] on button "Next" at bounding box center [851, 449] width 57 height 33
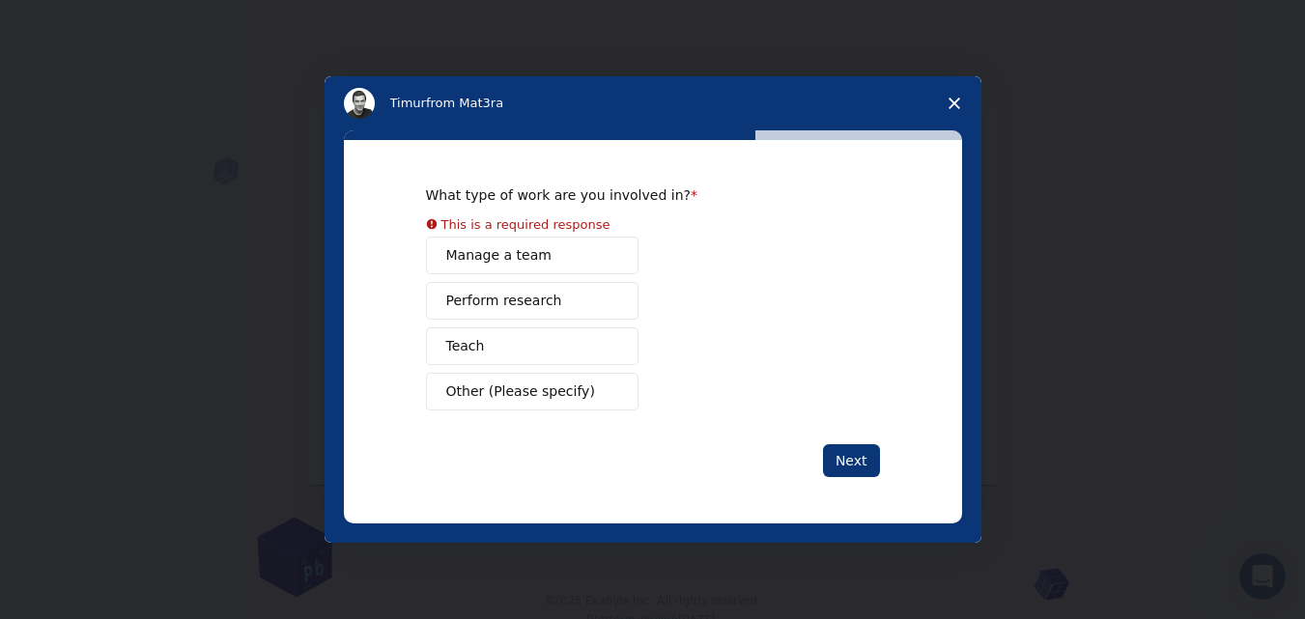
click at [495, 345] on button "Teach" at bounding box center [532, 347] width 213 height 38
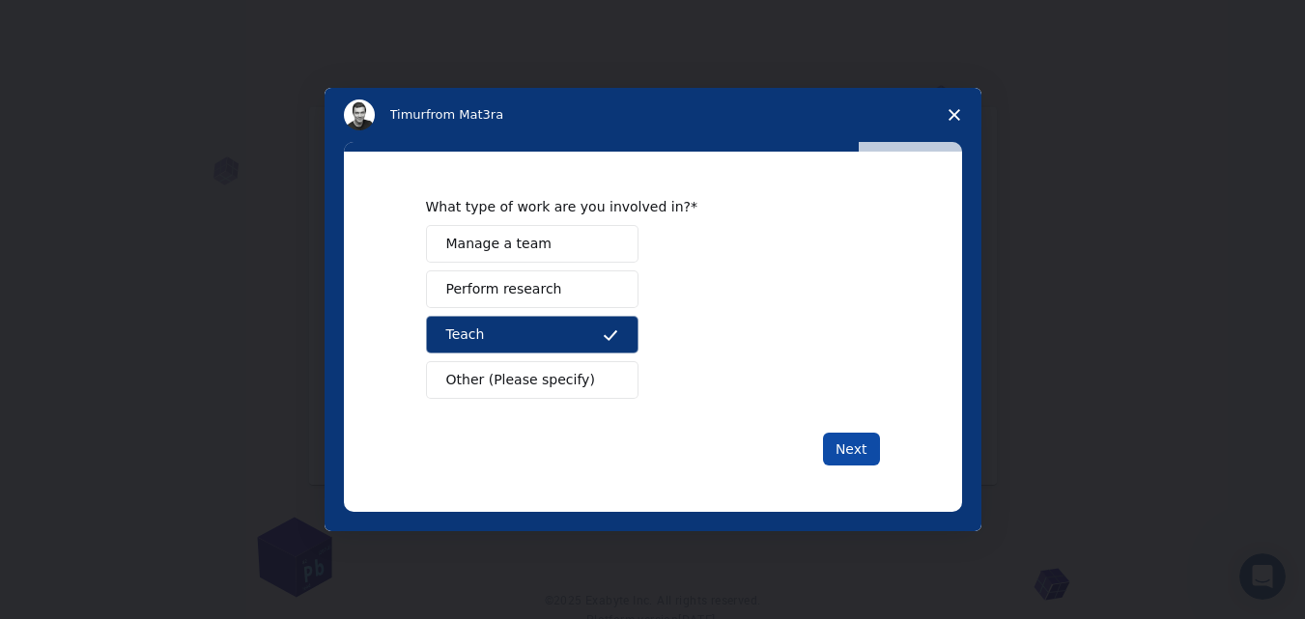
click at [854, 452] on button "Next" at bounding box center [851, 449] width 57 height 33
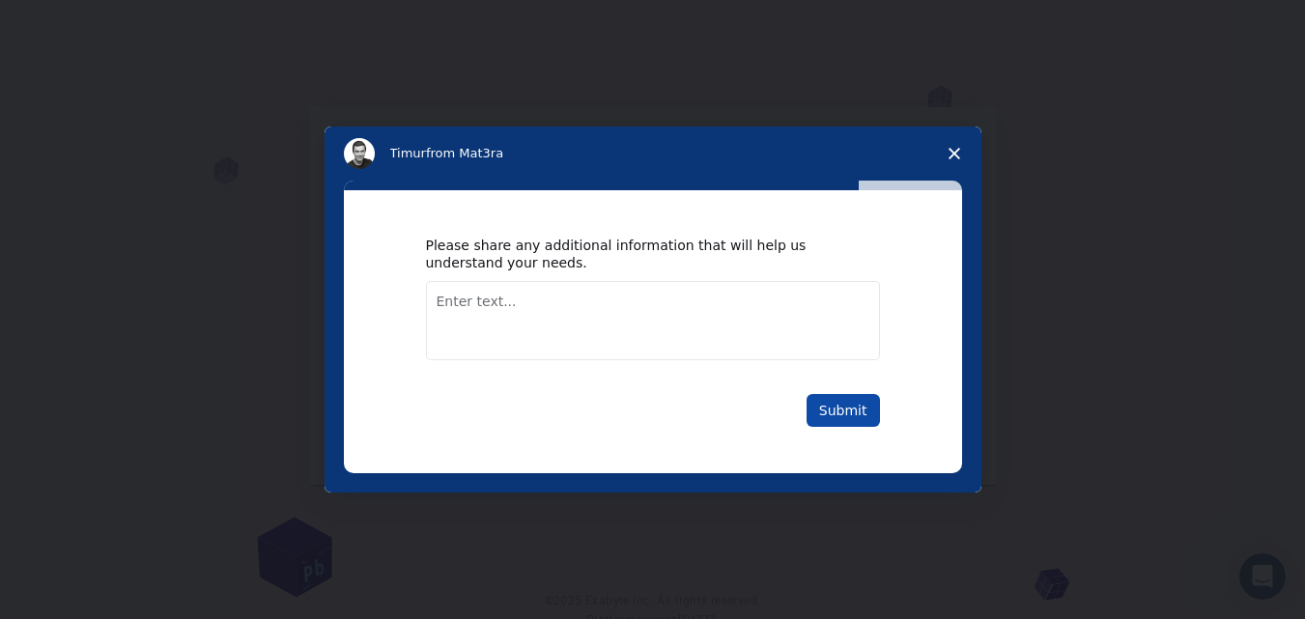
click at [831, 410] on button "Submit" at bounding box center [843, 410] width 73 height 33
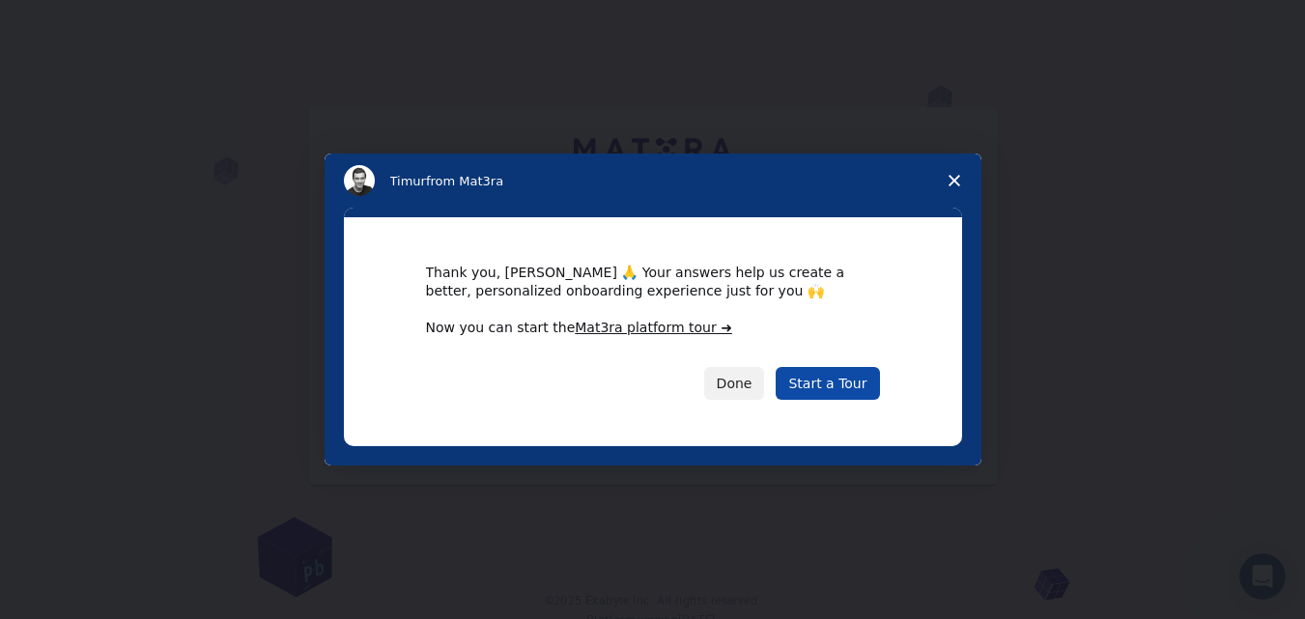
click at [822, 389] on link "Start a Tour" at bounding box center [827, 383] width 103 height 33
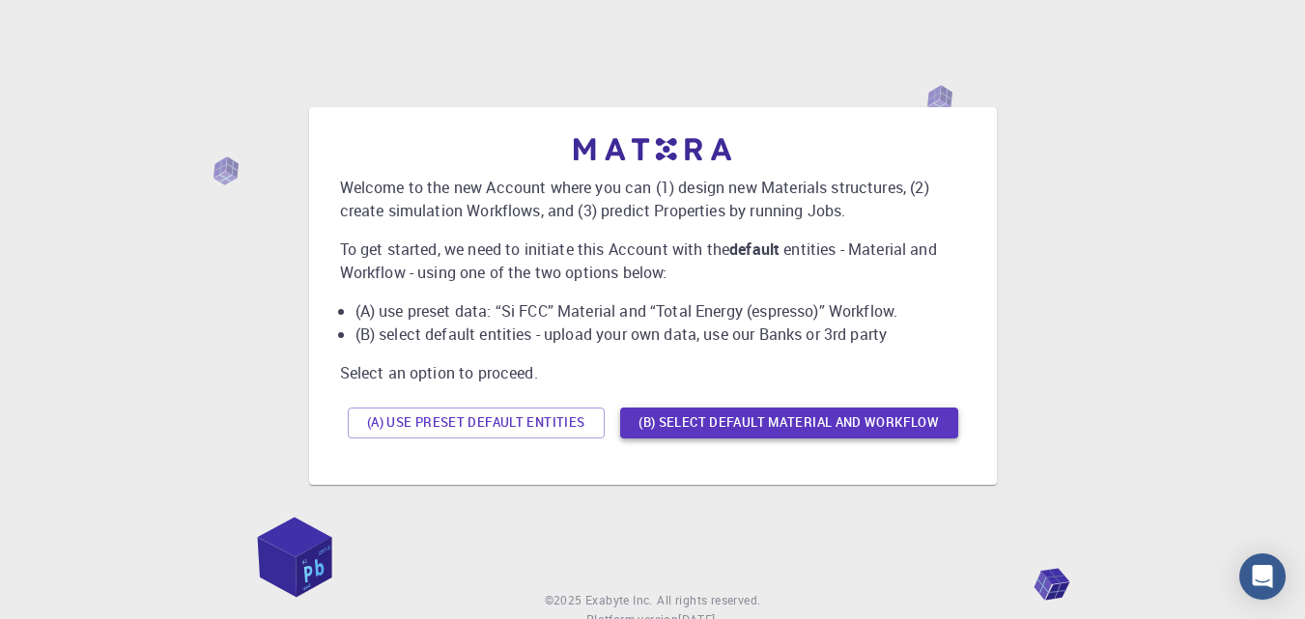
click at [784, 425] on button "(B) Select default material and workflow" at bounding box center [789, 423] width 338 height 31
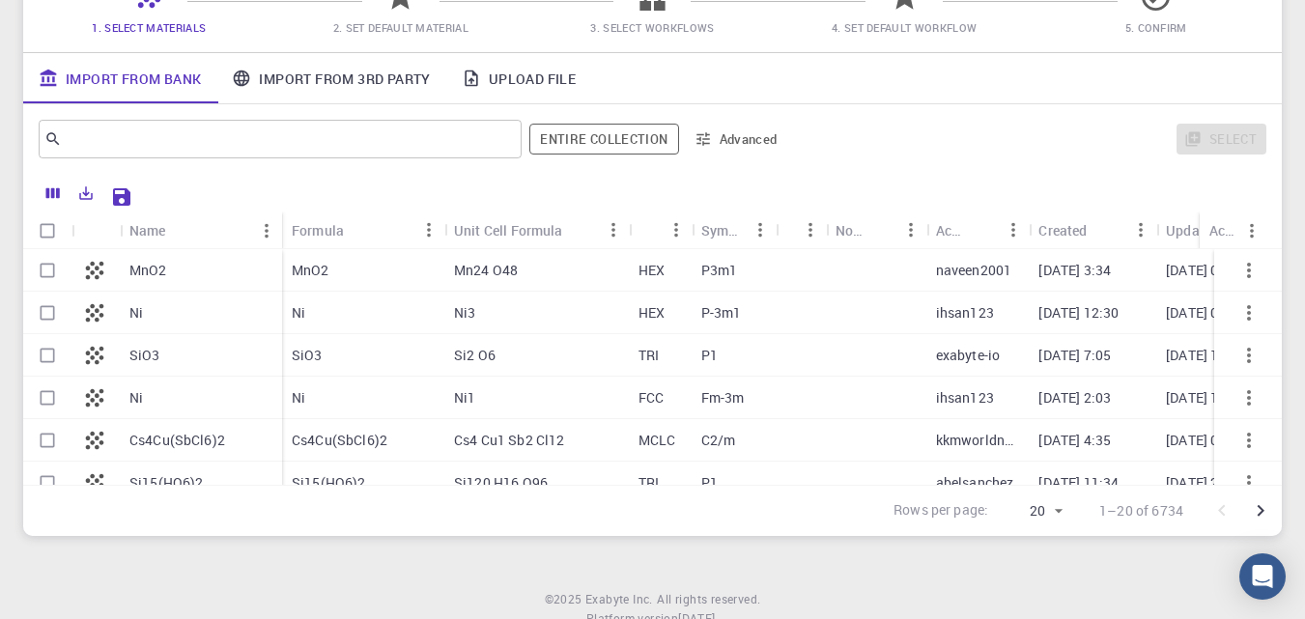
click at [622, 323] on div "Ni3" at bounding box center [536, 313] width 185 height 43
checkbox input "true"
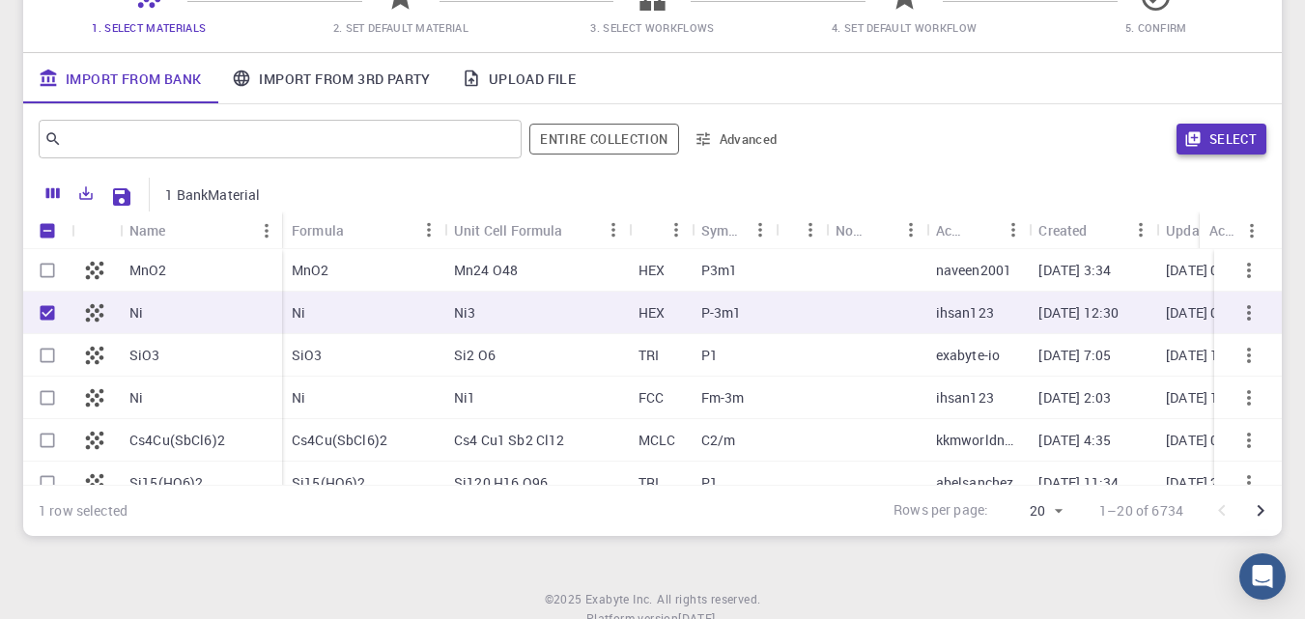
click at [1217, 140] on button "Select" at bounding box center [1222, 139] width 90 height 31
